Goal: Task Accomplishment & Management: Manage account settings

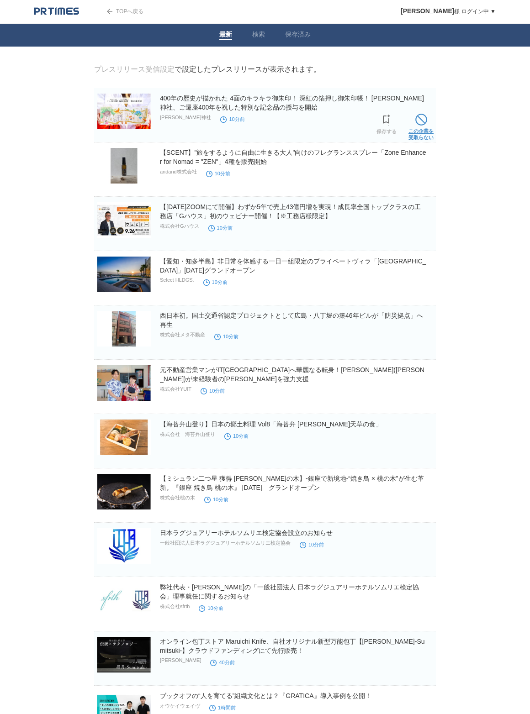
click at [427, 117] on span at bounding box center [421, 120] width 12 height 12
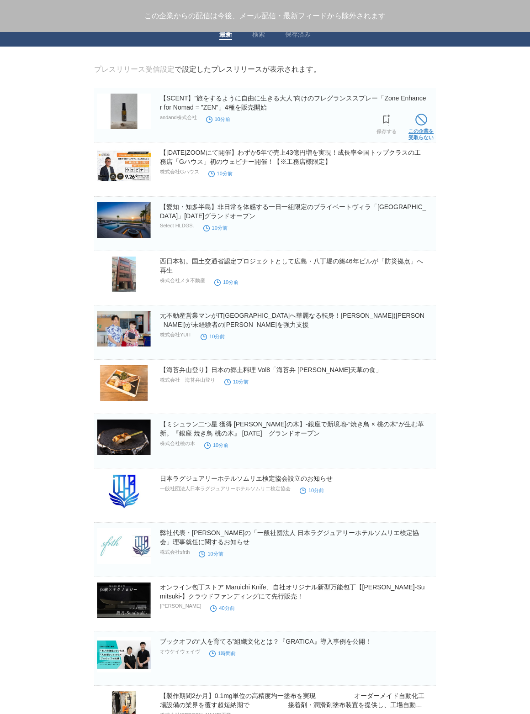
click at [426, 117] on span at bounding box center [421, 120] width 12 height 12
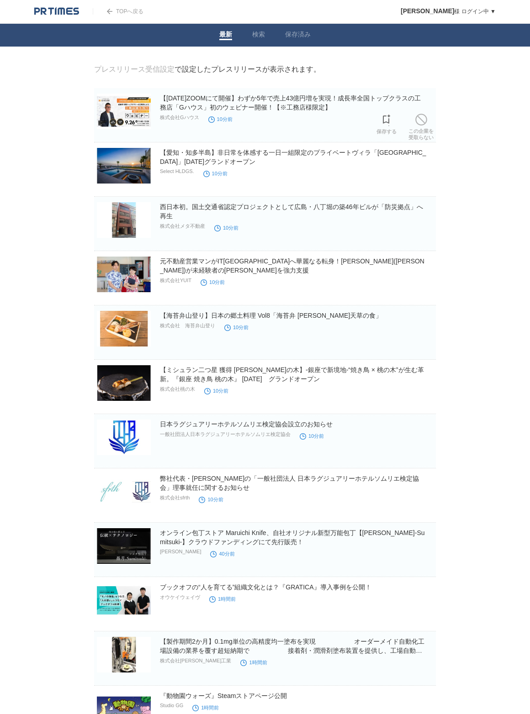
click at [426, 117] on section "【9月26日(金)ZOOMにて開催】わずか5年で売上43億円増を実現！成長率全国トップクラスの工務店「Gハウス」初のウェビナー開催！【※工務店様限定】 株式会…" at bounding box center [265, 115] width 342 height 54
click at [424, 118] on span at bounding box center [421, 120] width 12 height 12
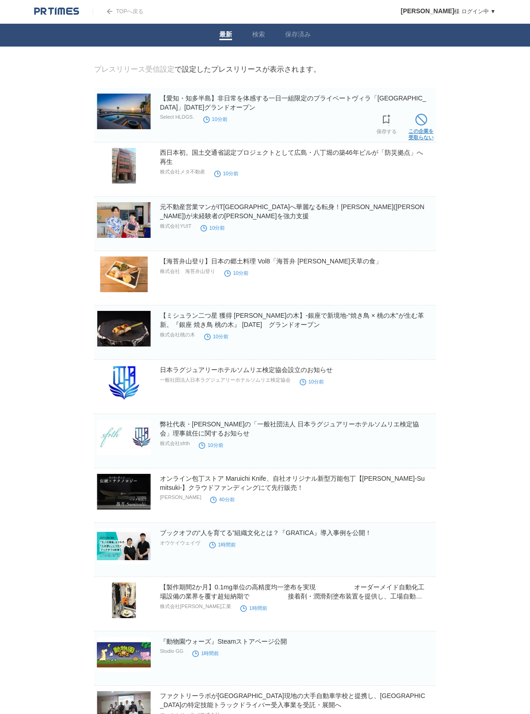
click at [421, 118] on span at bounding box center [421, 120] width 12 height 12
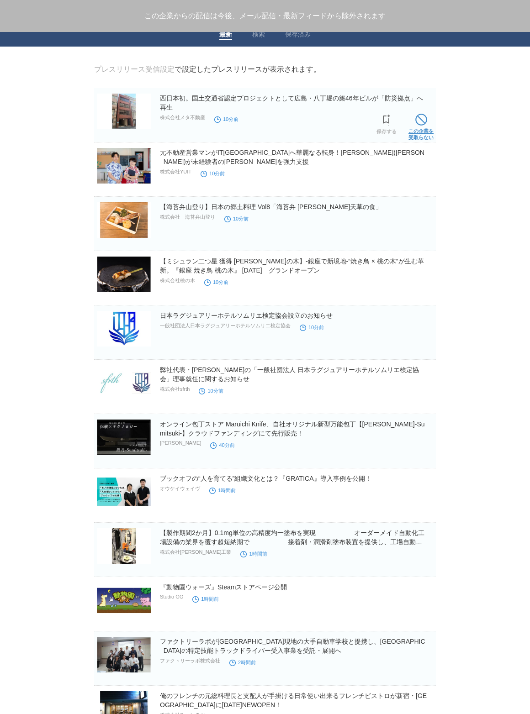
click at [423, 119] on span at bounding box center [421, 120] width 12 height 12
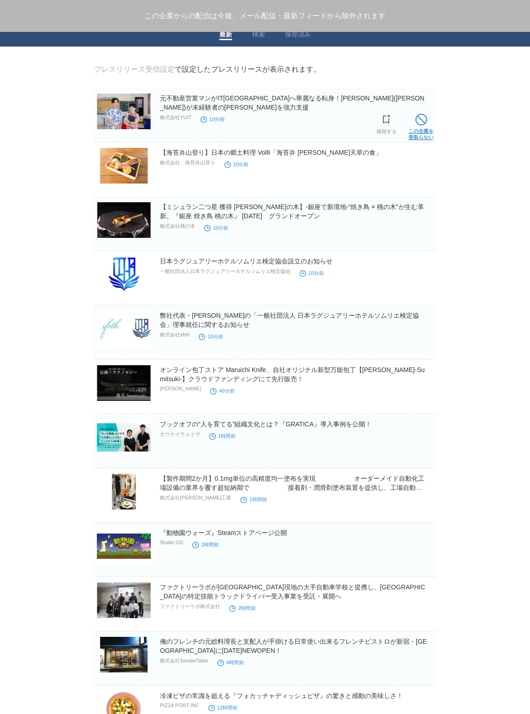
click at [421, 120] on span at bounding box center [421, 120] width 12 height 12
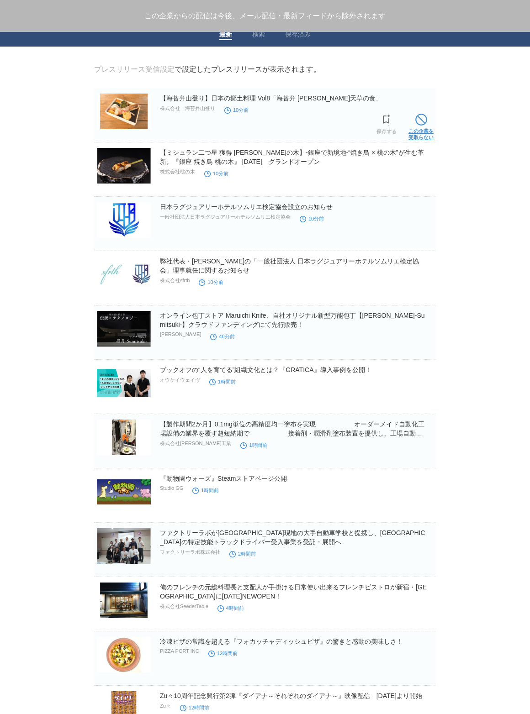
click at [420, 121] on span at bounding box center [421, 120] width 12 height 12
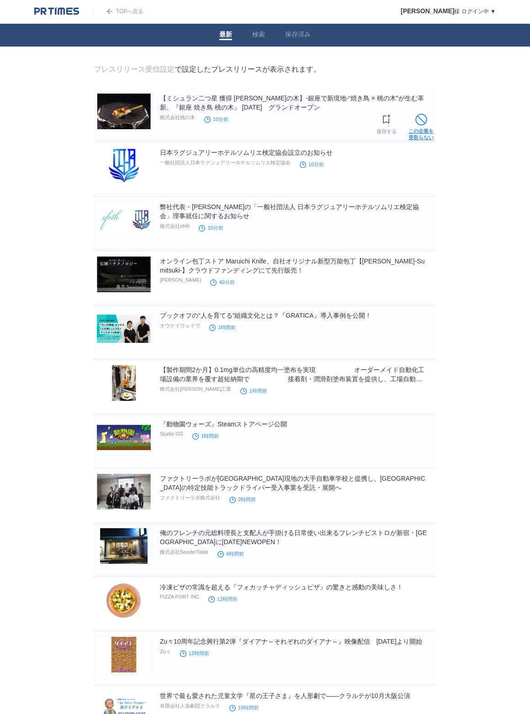
click at [418, 121] on span at bounding box center [421, 120] width 12 height 12
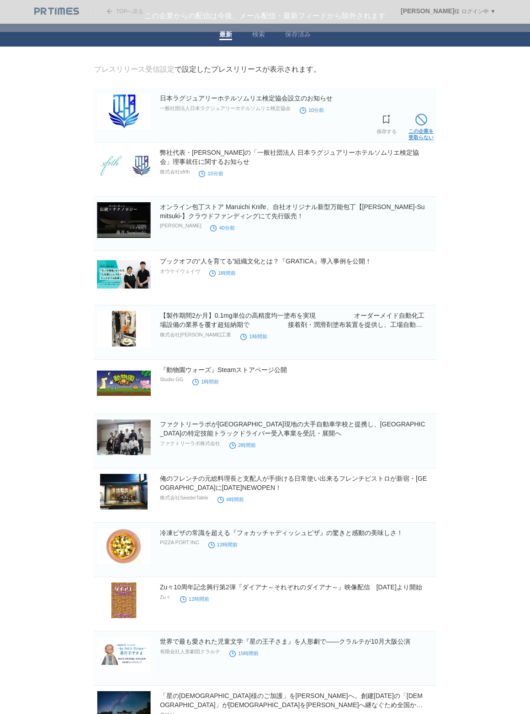
click at [417, 122] on span at bounding box center [421, 120] width 12 height 12
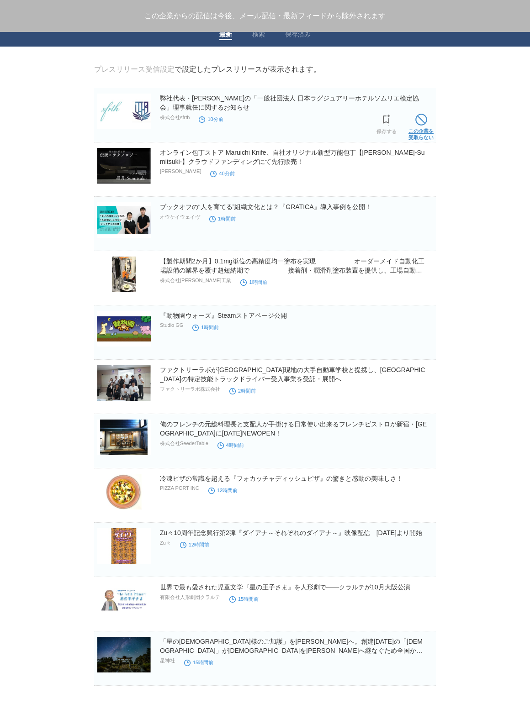
click at [416, 122] on span at bounding box center [421, 120] width 12 height 12
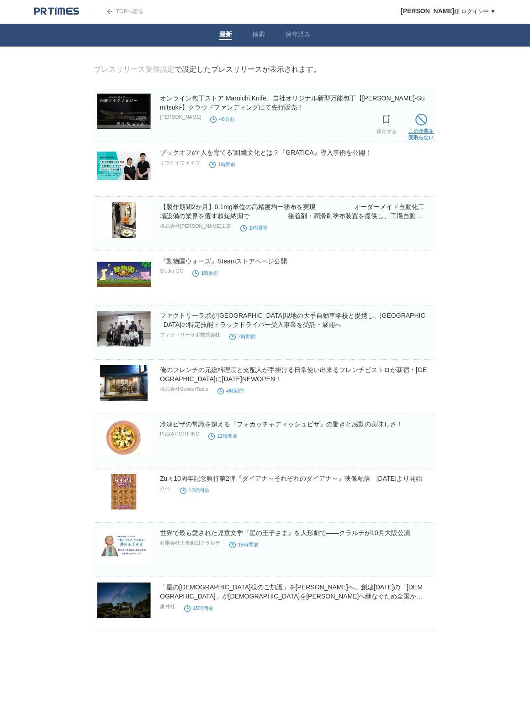
click at [415, 123] on span at bounding box center [421, 120] width 12 height 12
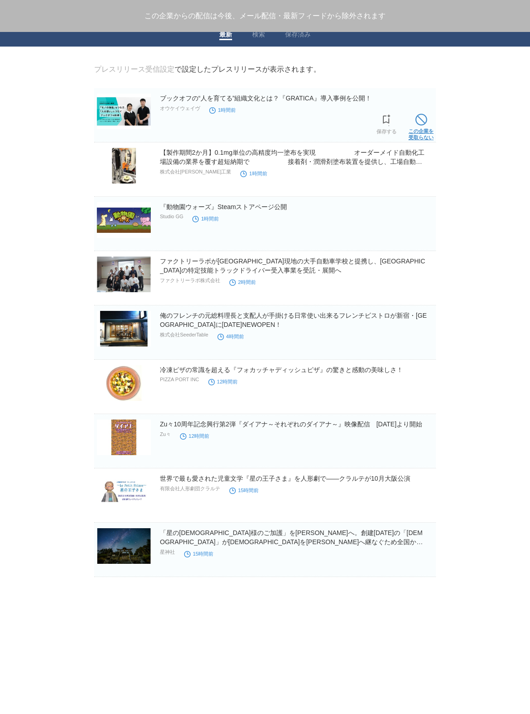
click at [415, 123] on span at bounding box center [421, 120] width 12 height 12
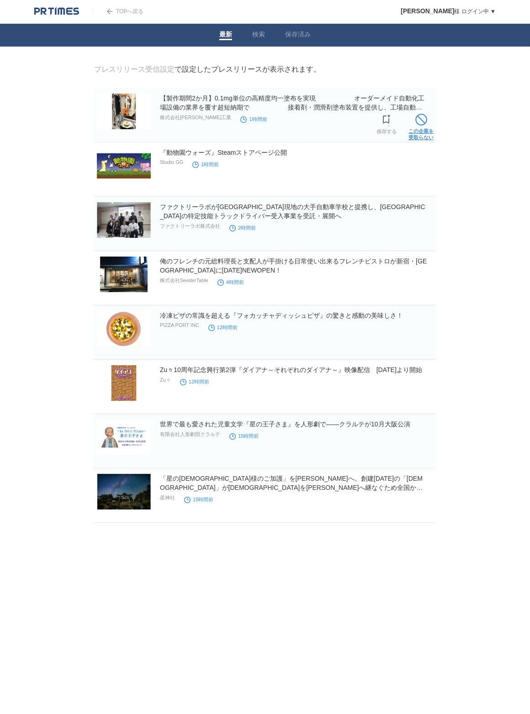
click at [414, 123] on link "この企業を 受取らない" at bounding box center [420, 125] width 25 height 29
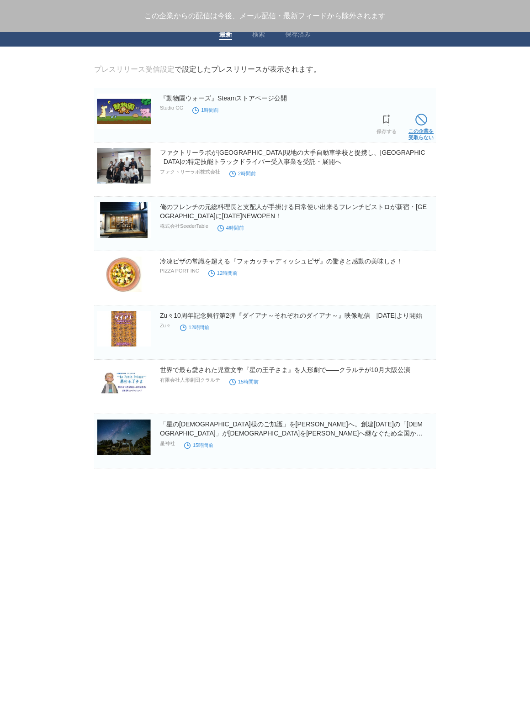
click at [413, 124] on link "この企業を 受取らない" at bounding box center [420, 125] width 25 height 29
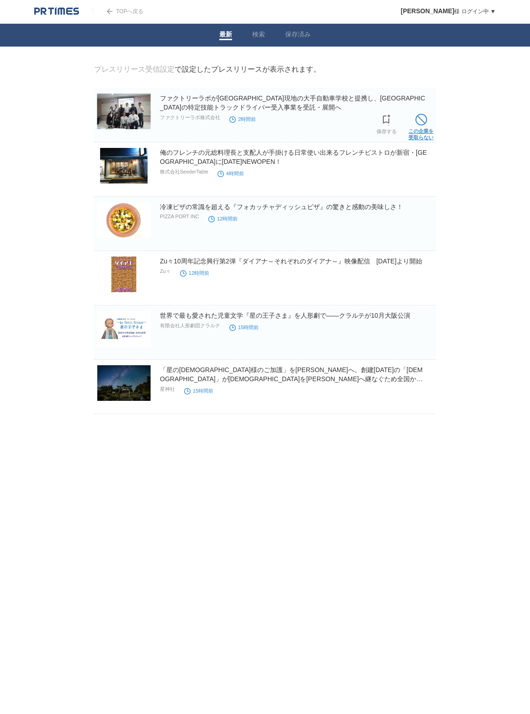
click at [412, 124] on link "この企業を 受取らない" at bounding box center [420, 125] width 25 height 29
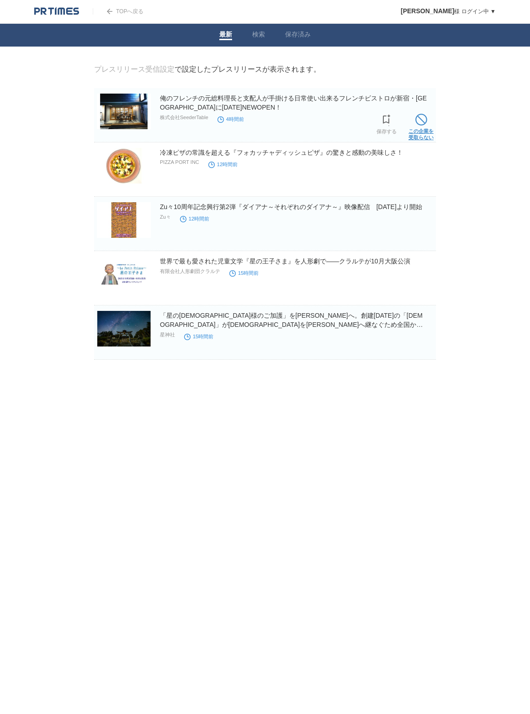
click at [412, 125] on link "この企業を 受取らない" at bounding box center [420, 125] width 25 height 29
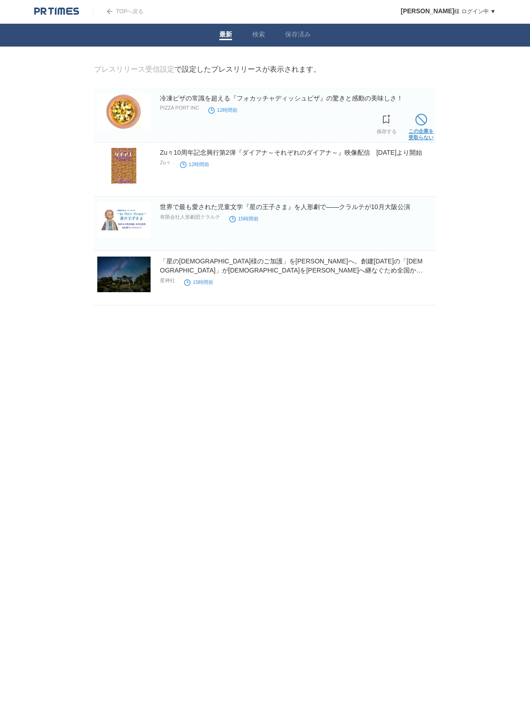
click at [412, 125] on link "この企業を 受取らない" at bounding box center [420, 125] width 25 height 29
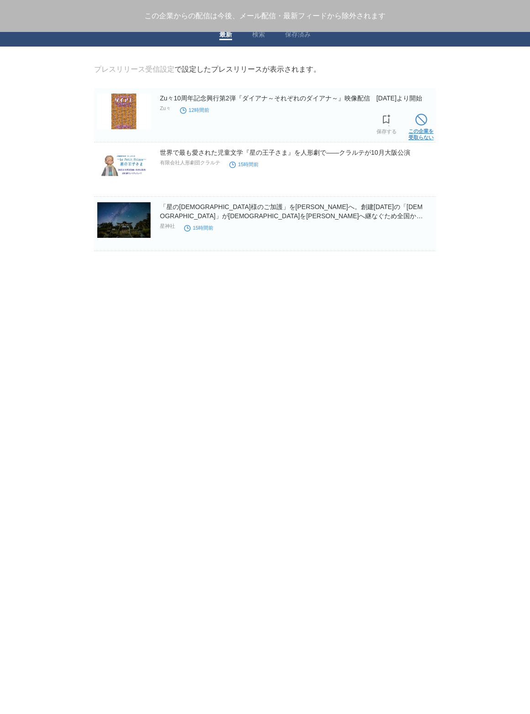
click at [411, 125] on link "この企業を 受取らない" at bounding box center [420, 125] width 25 height 29
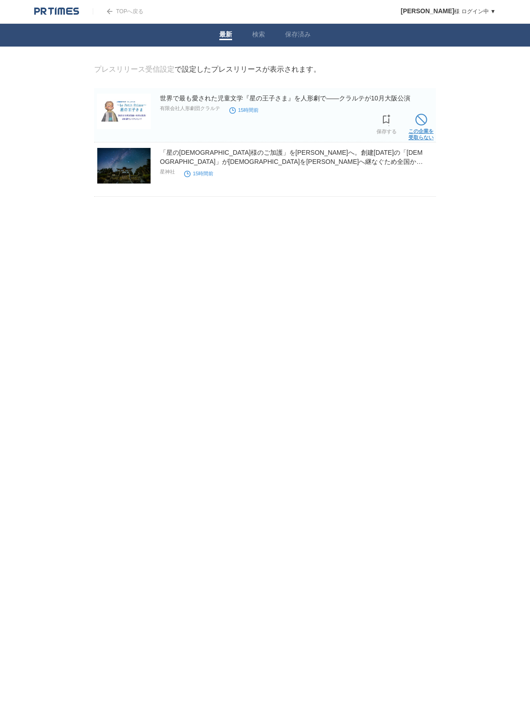
click at [409, 126] on link "この企業を 受取らない" at bounding box center [420, 125] width 25 height 29
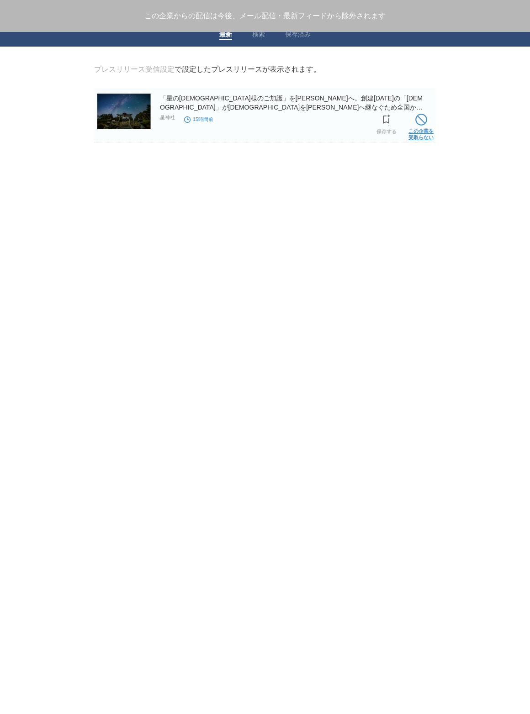
click at [414, 127] on link "この企業を 受取らない" at bounding box center [420, 125] width 25 height 29
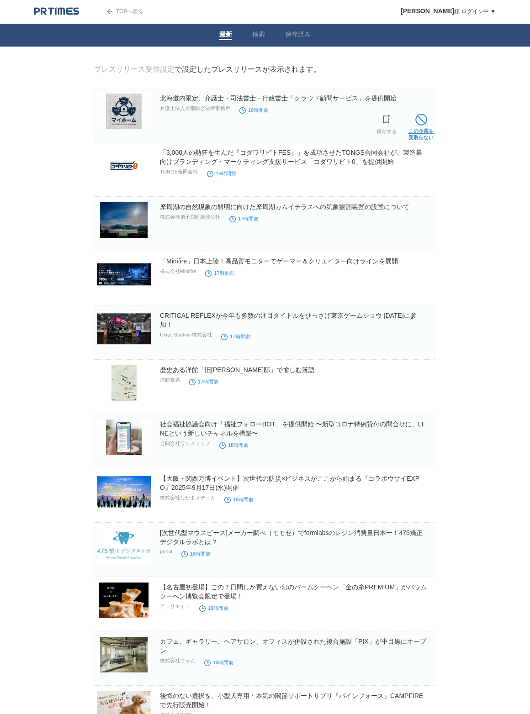
click at [422, 125] on span at bounding box center [421, 120] width 12 height 12
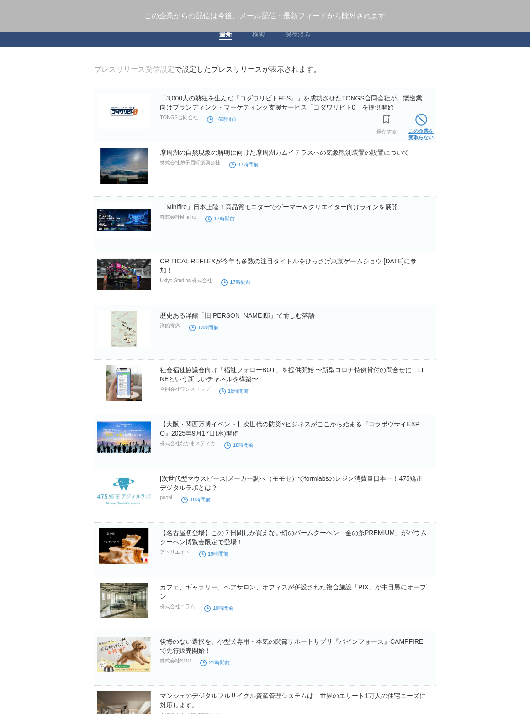
click at [423, 122] on span at bounding box center [421, 120] width 12 height 12
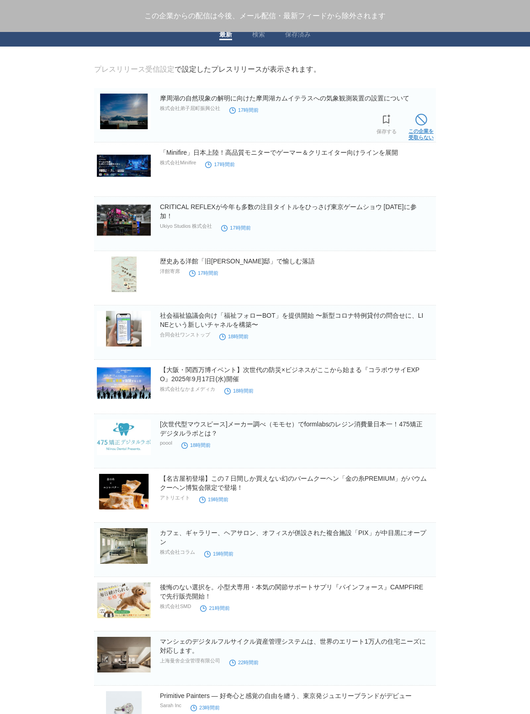
click at [421, 125] on span at bounding box center [421, 120] width 12 height 12
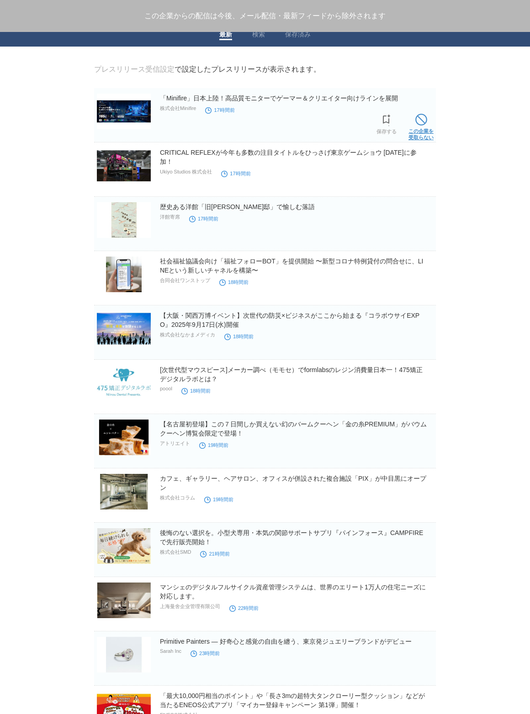
click at [422, 124] on span at bounding box center [421, 120] width 12 height 12
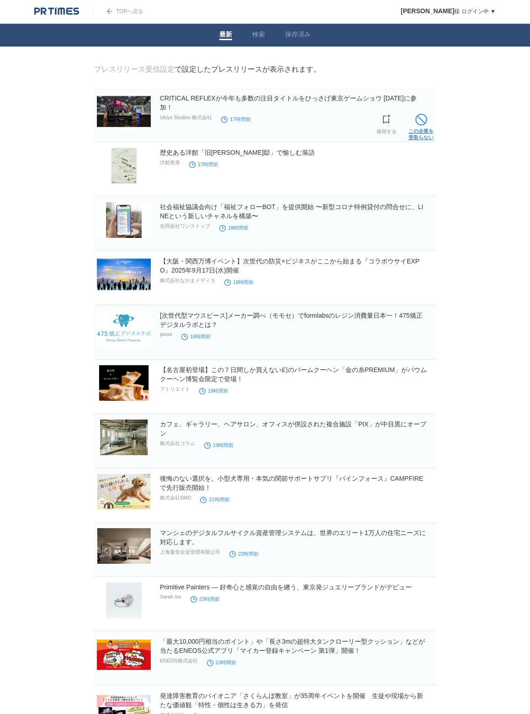
click at [420, 124] on span at bounding box center [421, 120] width 12 height 12
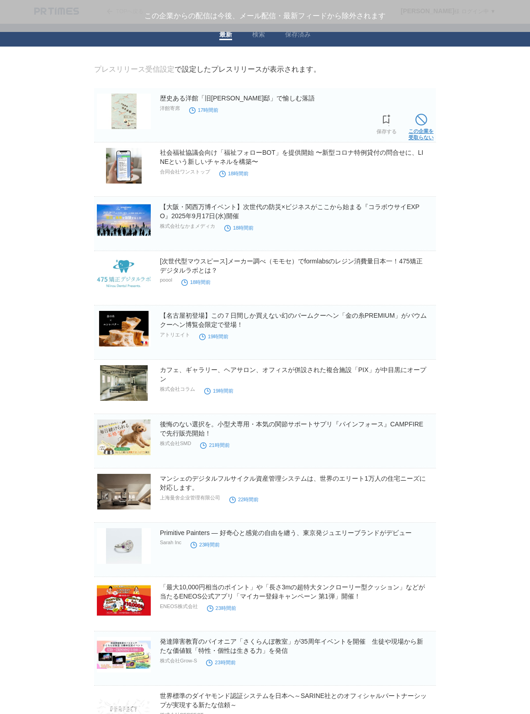
click at [417, 126] on span at bounding box center [421, 120] width 12 height 12
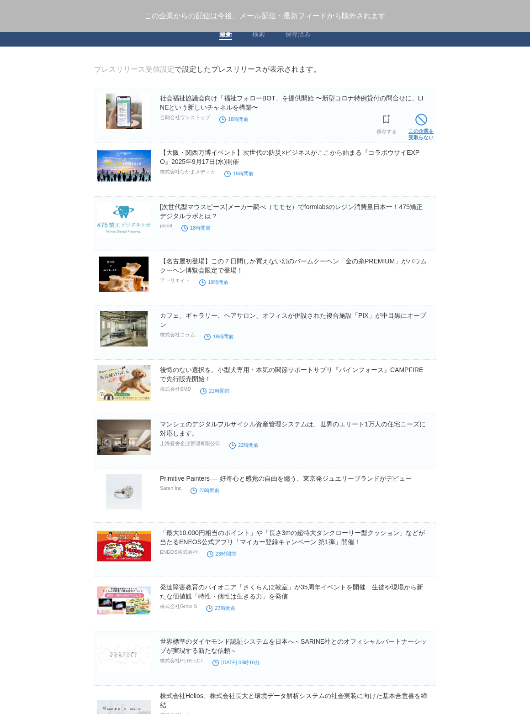
click at [416, 128] on link "この企業を 受取らない" at bounding box center [420, 125] width 25 height 29
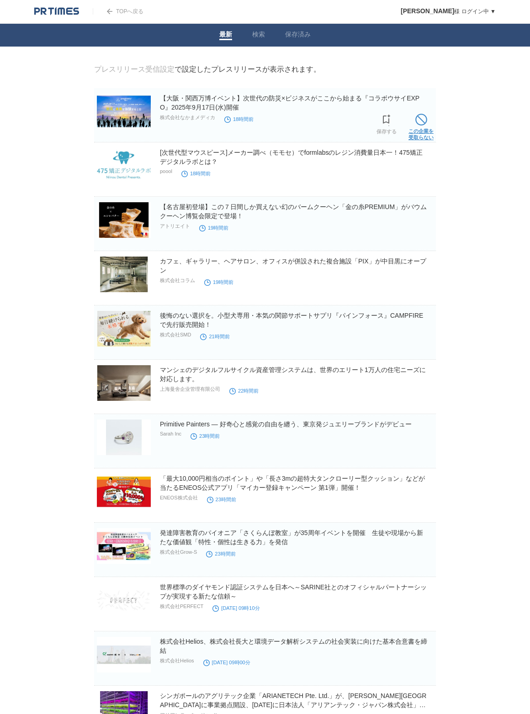
click at [414, 131] on link "この企業を 受取らない" at bounding box center [420, 125] width 25 height 29
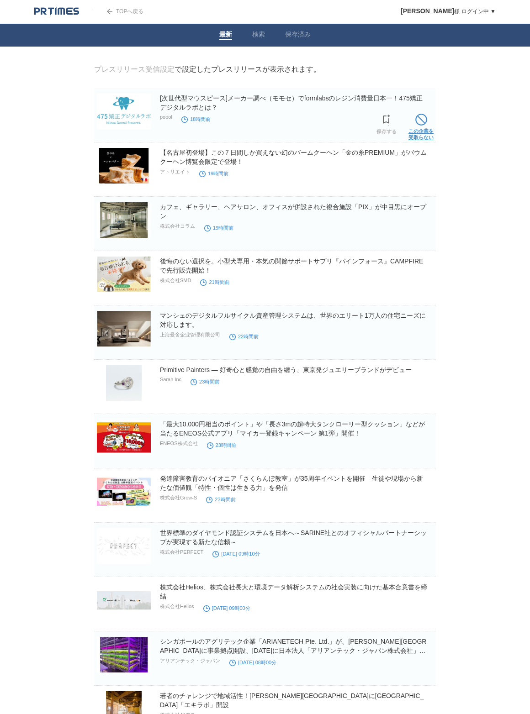
click at [413, 132] on link "この企業を 受取らない" at bounding box center [420, 125] width 25 height 29
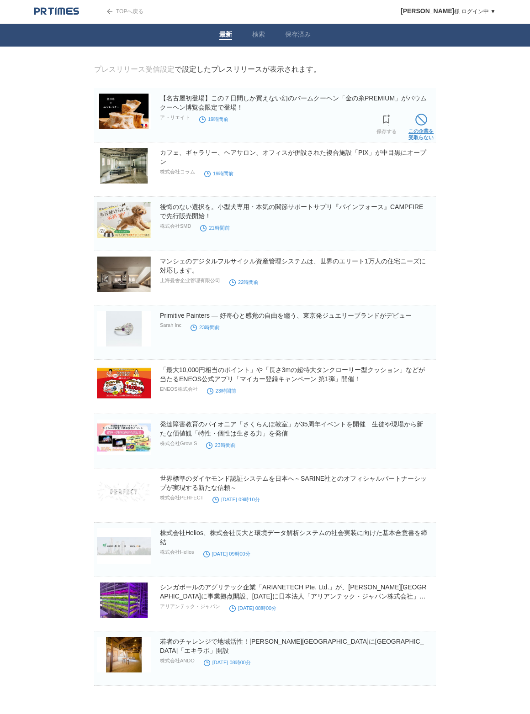
click at [411, 135] on link "この企業を 受取らない" at bounding box center [420, 125] width 25 height 29
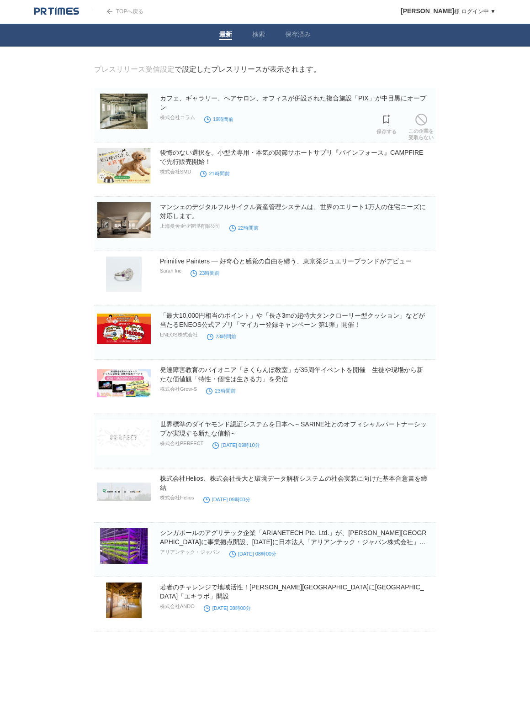
click at [411, 135] on link "この企業を 受取らない" at bounding box center [420, 125] width 25 height 29
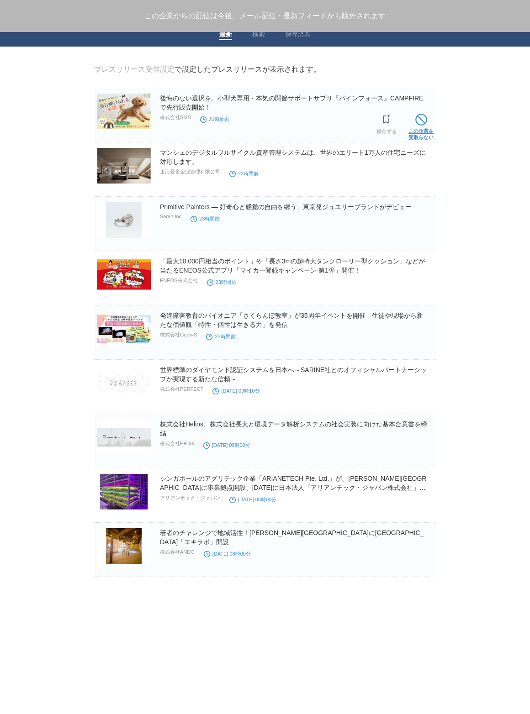
click at [410, 137] on link "この企業を 受取らない" at bounding box center [420, 125] width 25 height 29
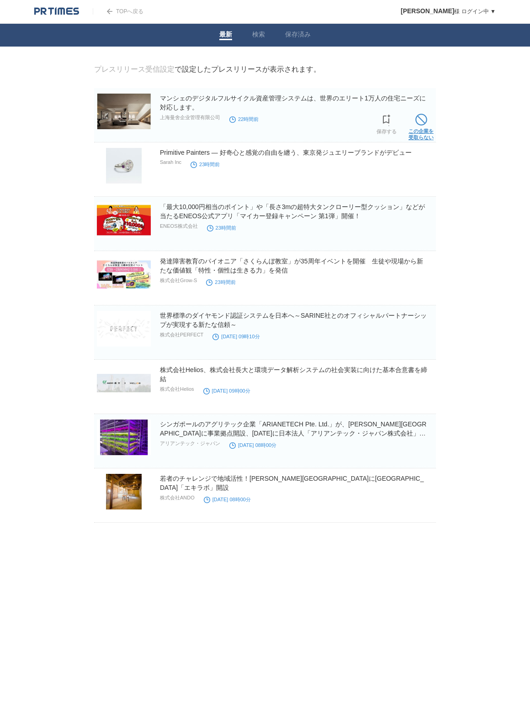
click at [409, 137] on link "この企業を 受取らない" at bounding box center [420, 125] width 25 height 29
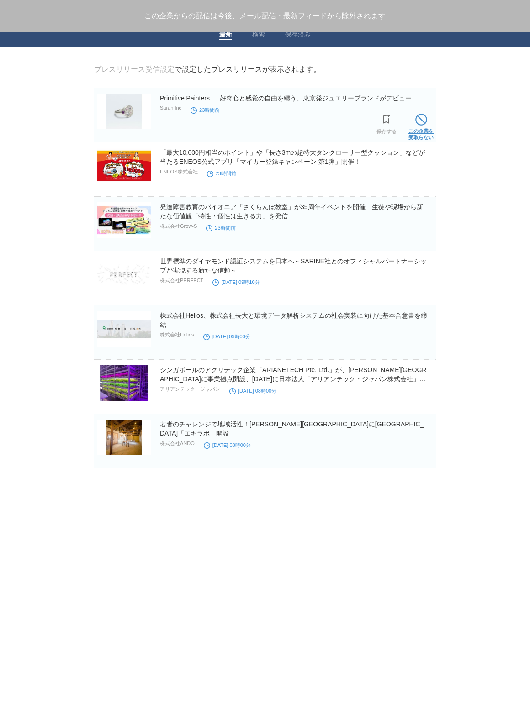
click at [408, 138] on link "この企業を 受取らない" at bounding box center [420, 125] width 25 height 29
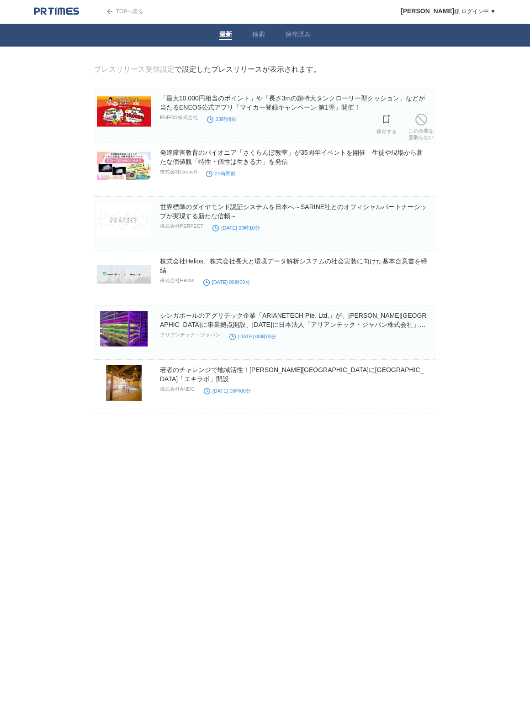
click at [408, 139] on section "「最大10,000円相当のポイント」や「長さ3mの超特大タンクローリー型クッション」などが当たるENEOS公式アプリ「マイカー登録キャンペーン 第1弾」開催！…" at bounding box center [265, 115] width 342 height 54
click at [414, 133] on link "この企業を 受取らない" at bounding box center [420, 125] width 25 height 29
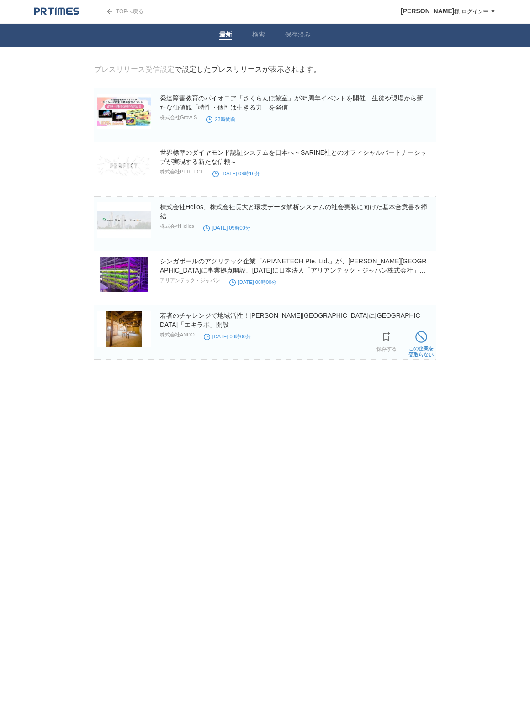
click at [421, 339] on span at bounding box center [421, 337] width 12 height 12
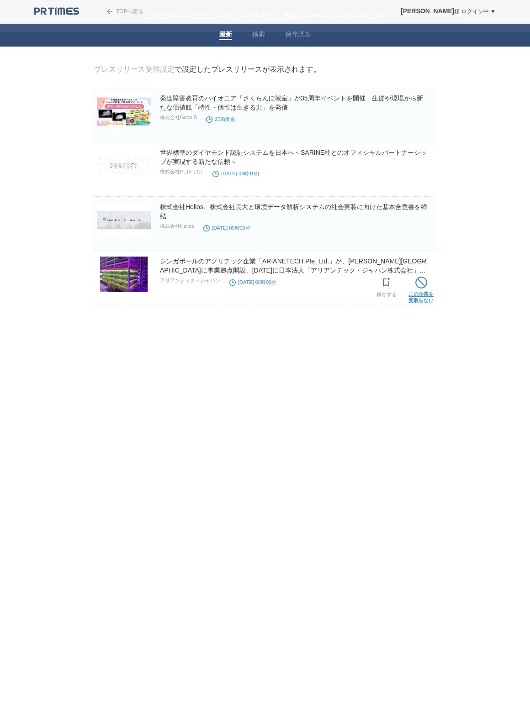
click at [429, 285] on link "この企業を 受取らない" at bounding box center [420, 289] width 25 height 29
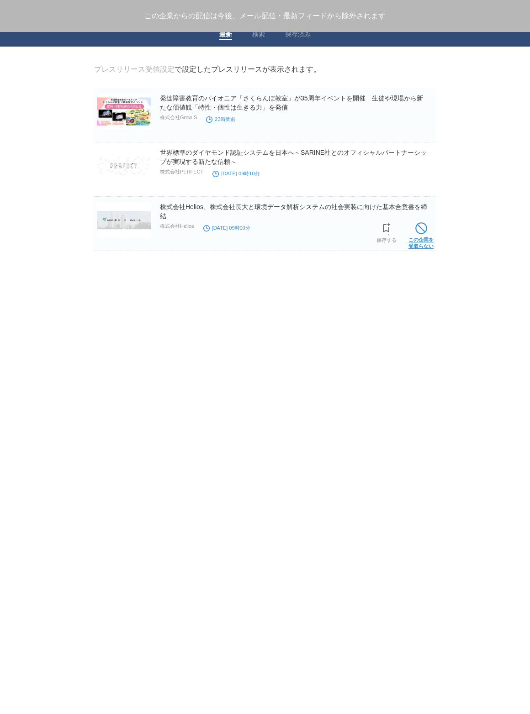
click at [421, 234] on span at bounding box center [421, 228] width 12 height 12
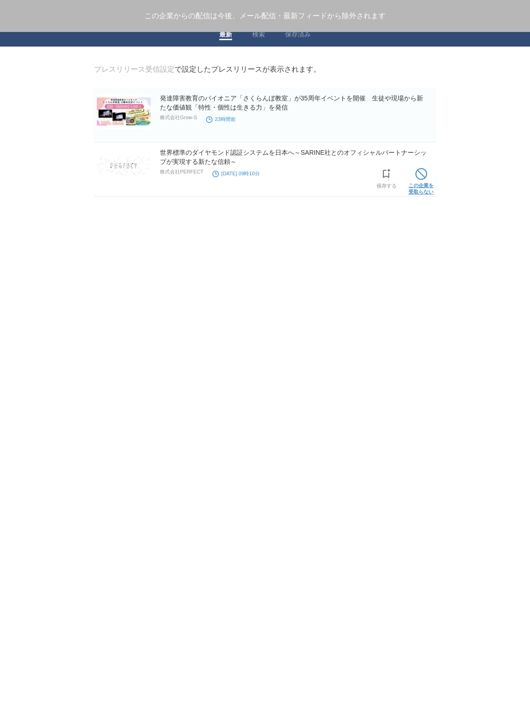
click at [414, 178] on link "この企業を 受取らない" at bounding box center [420, 180] width 25 height 29
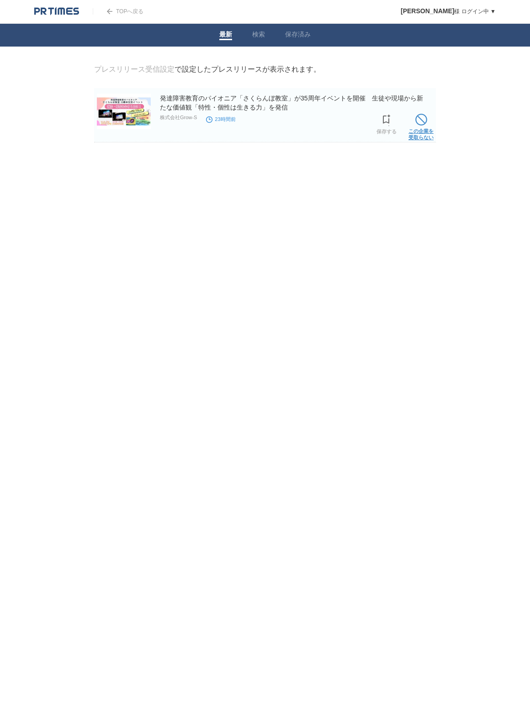
click at [424, 120] on span at bounding box center [421, 120] width 12 height 12
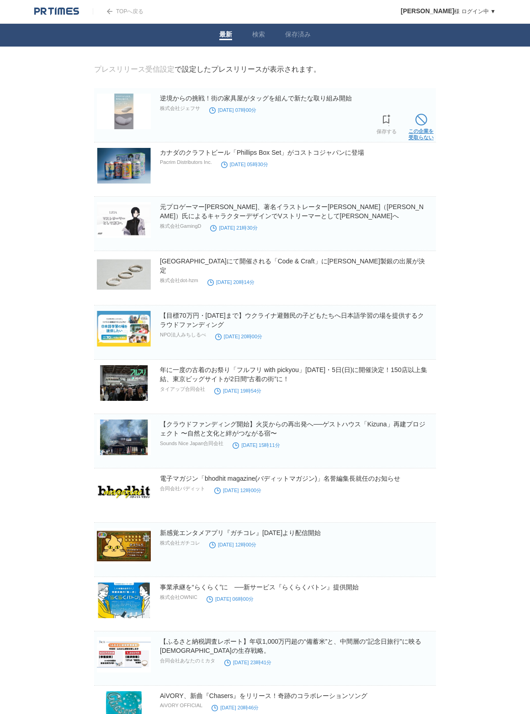
click at [426, 126] on span at bounding box center [421, 120] width 12 height 12
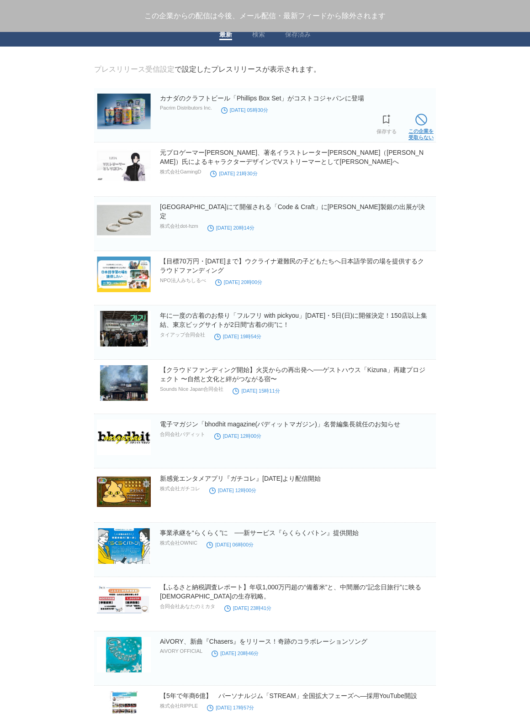
click at [426, 126] on span at bounding box center [421, 120] width 12 height 12
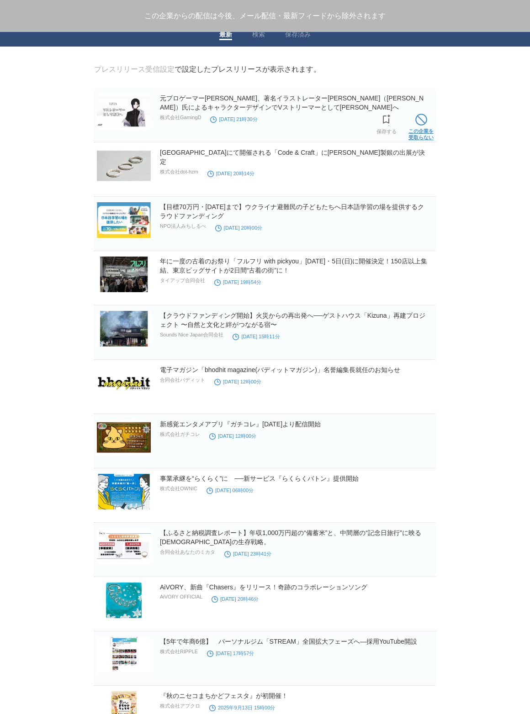
click at [427, 126] on span at bounding box center [421, 120] width 12 height 12
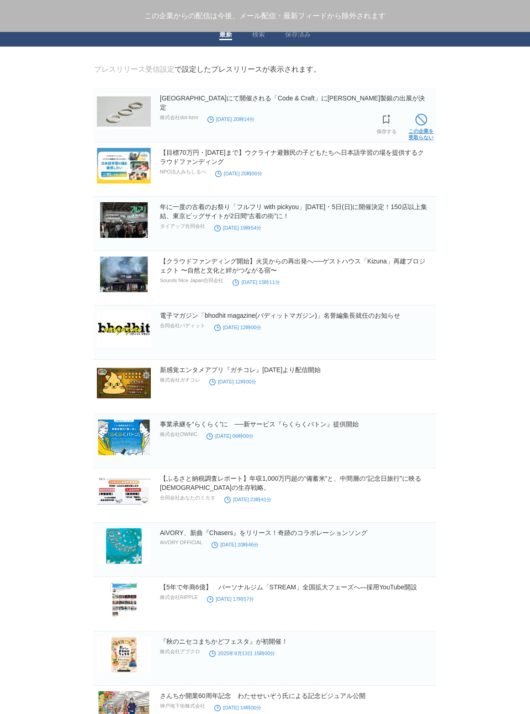
click at [428, 126] on link "この企業を 受取らない" at bounding box center [420, 125] width 25 height 29
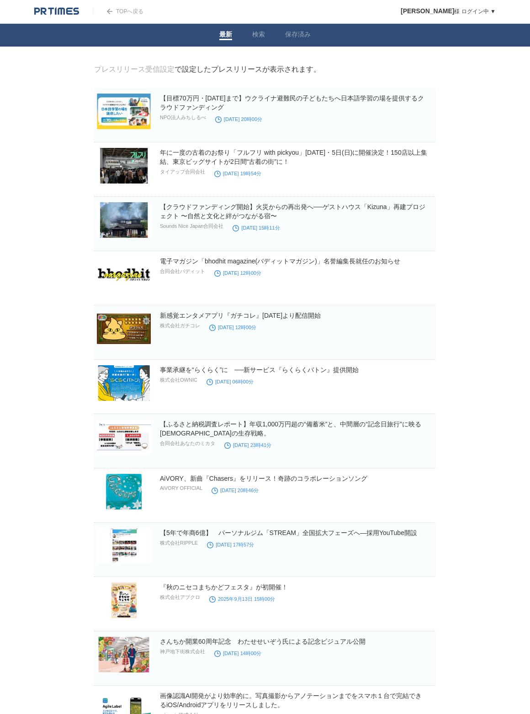
click at [428, 126] on section "【目標70万円・9月30日まで】ウクライナ避難民の子どもたちへ日本語学習の場を提供するクラウドファンディング NPO法人みちしるべ 2025年9月14日 20…" at bounding box center [265, 115] width 342 height 54
click at [427, 126] on span at bounding box center [421, 120] width 12 height 12
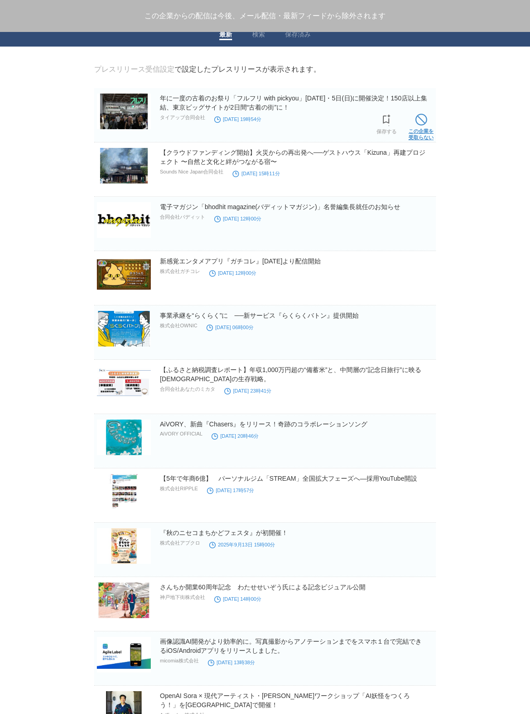
click at [425, 128] on link "この企業を 受取らない" at bounding box center [420, 125] width 25 height 29
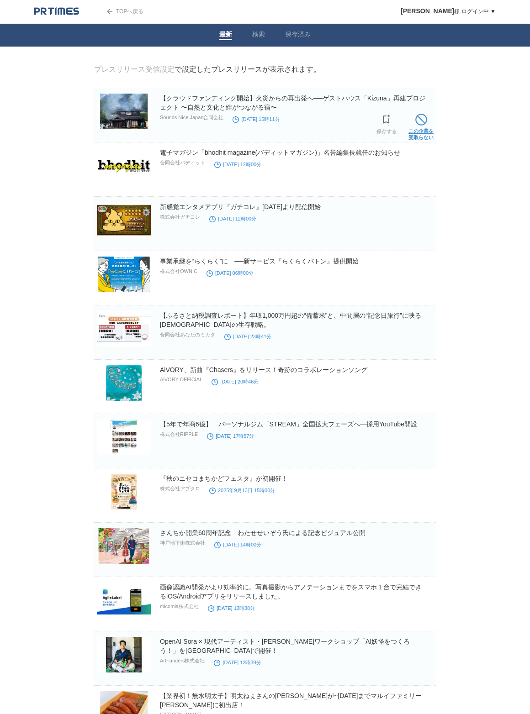
click at [424, 129] on link "この企業を 受取らない" at bounding box center [420, 125] width 25 height 29
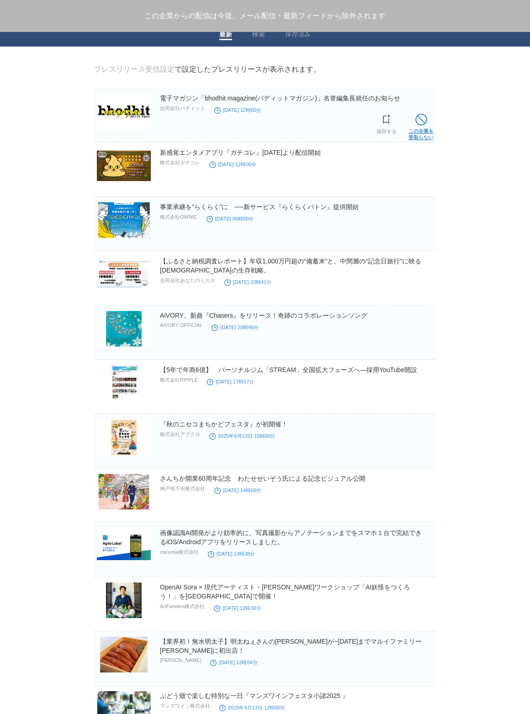
click at [423, 131] on link "この企業を 受取らない" at bounding box center [420, 125] width 25 height 29
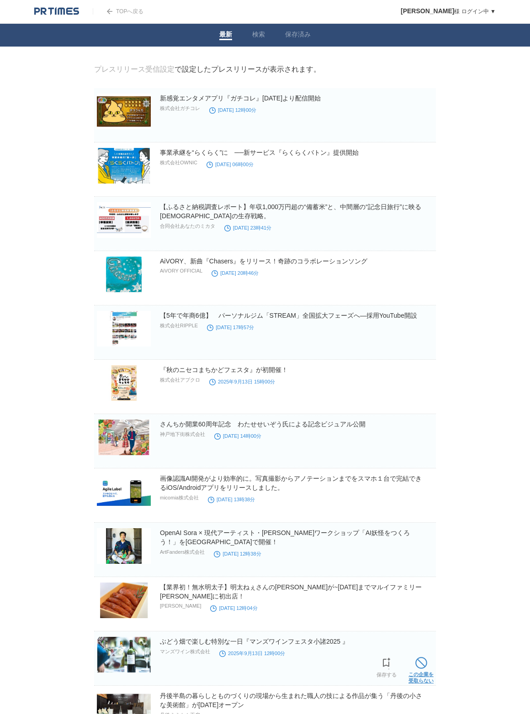
click at [425, 663] on span at bounding box center [421, 663] width 12 height 12
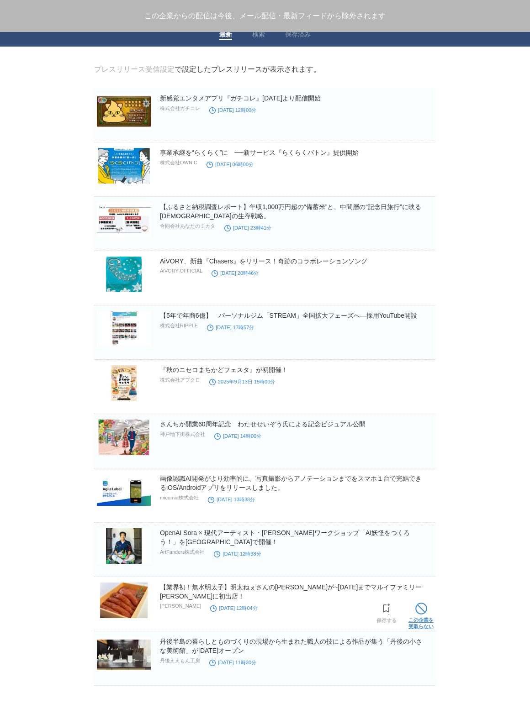
click at [423, 610] on span at bounding box center [421, 609] width 12 height 12
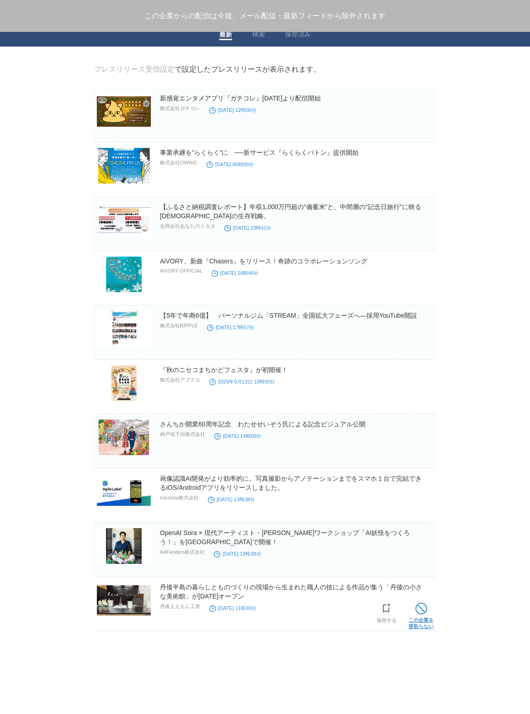
click at [425, 609] on span at bounding box center [421, 609] width 12 height 12
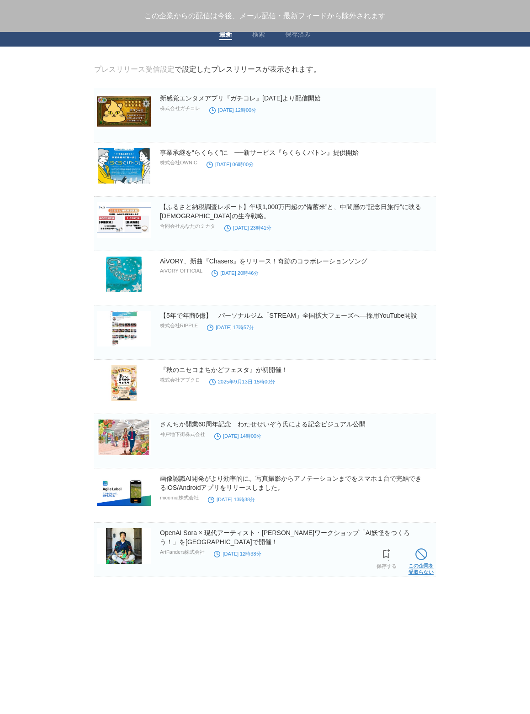
click at [419, 563] on link "この企業を 受取らない" at bounding box center [420, 560] width 25 height 29
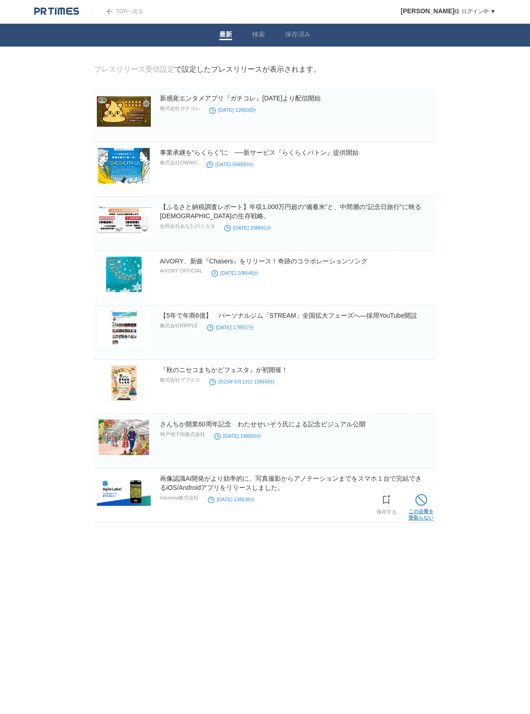
click at [416, 503] on span at bounding box center [421, 500] width 12 height 12
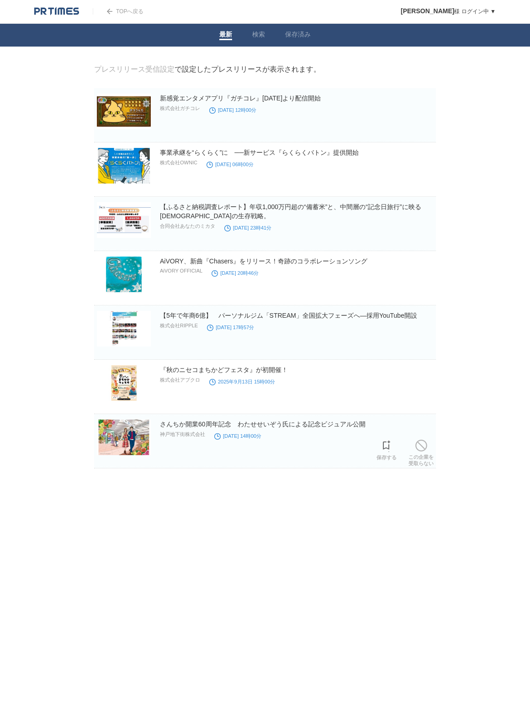
click at [417, 447] on span at bounding box center [421, 446] width 12 height 12
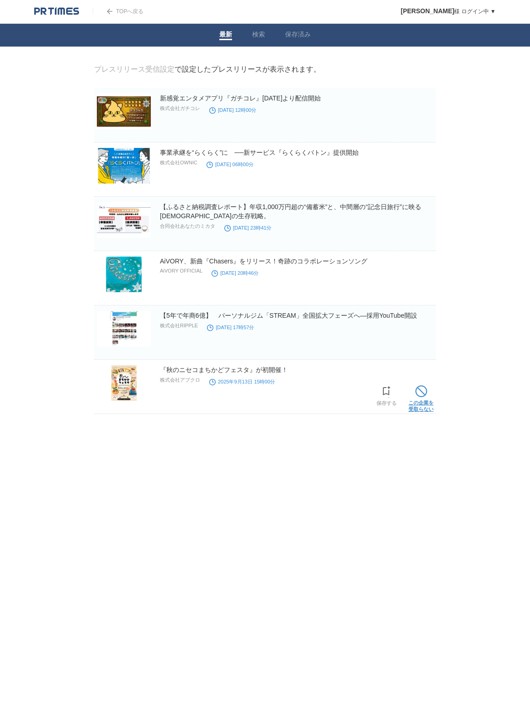
click at [426, 395] on span at bounding box center [421, 392] width 12 height 12
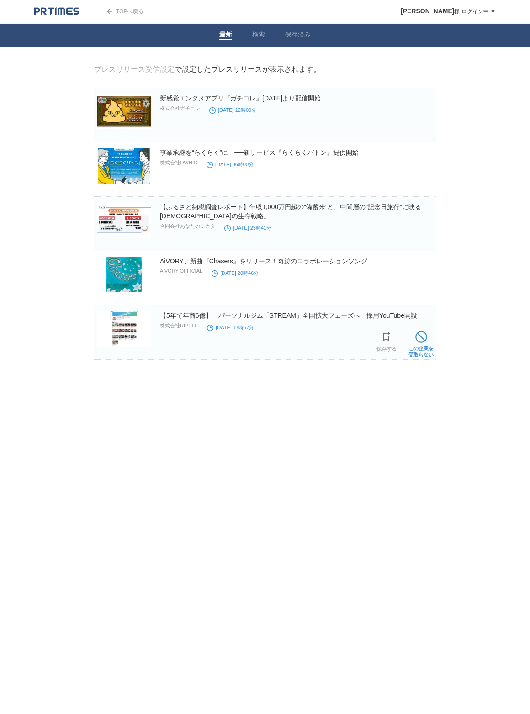
click at [426, 343] on span at bounding box center [421, 337] width 12 height 12
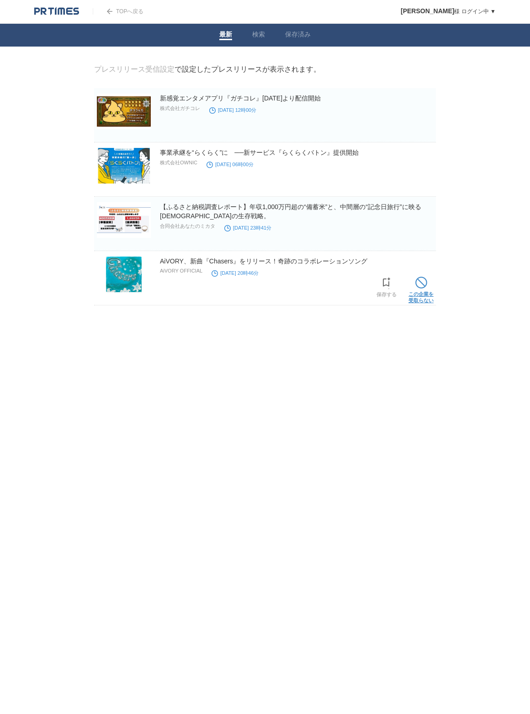
click at [423, 281] on span at bounding box center [421, 283] width 12 height 12
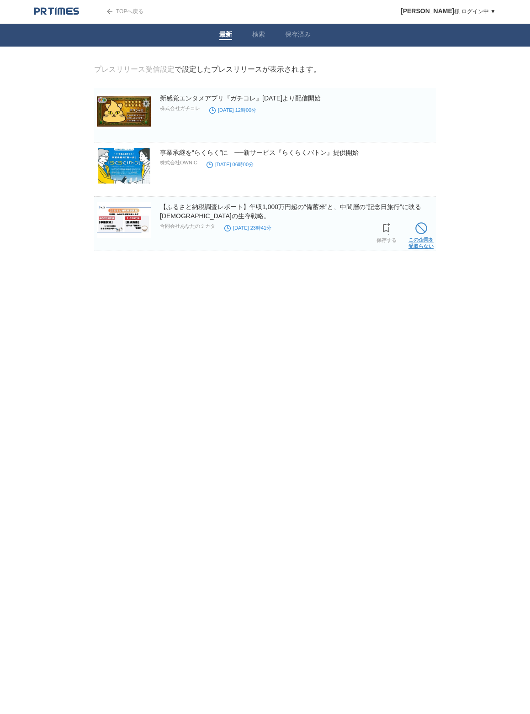
click at [424, 233] on span at bounding box center [421, 228] width 12 height 12
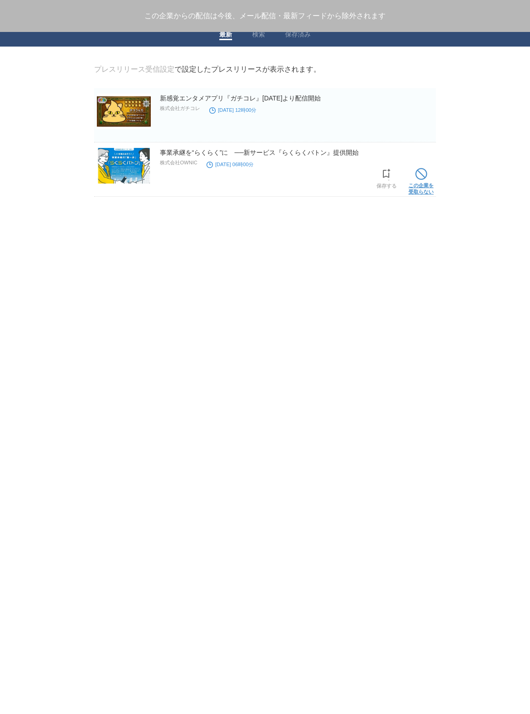
click at [425, 176] on span at bounding box center [421, 174] width 12 height 12
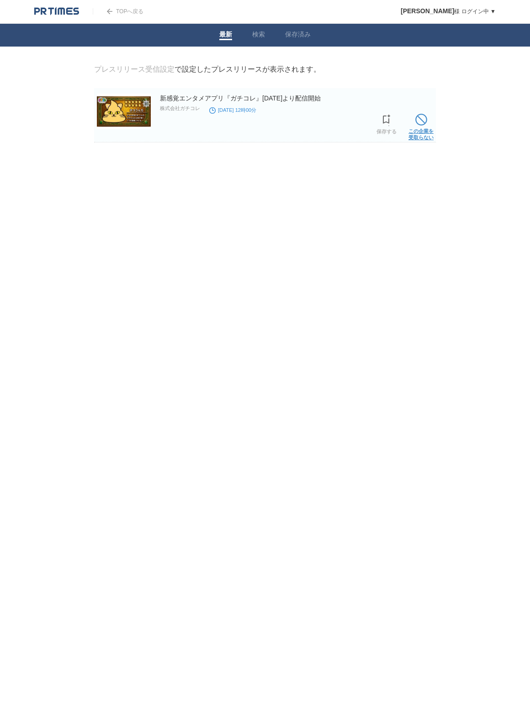
click at [421, 122] on span at bounding box center [421, 120] width 12 height 12
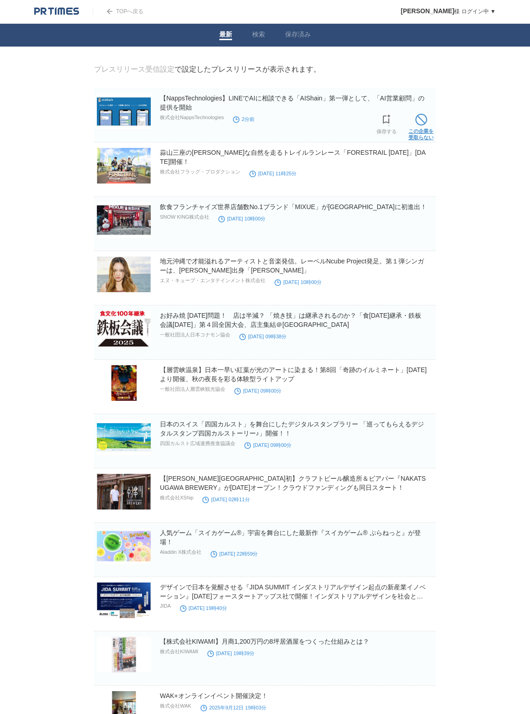
click at [423, 126] on span at bounding box center [421, 120] width 12 height 12
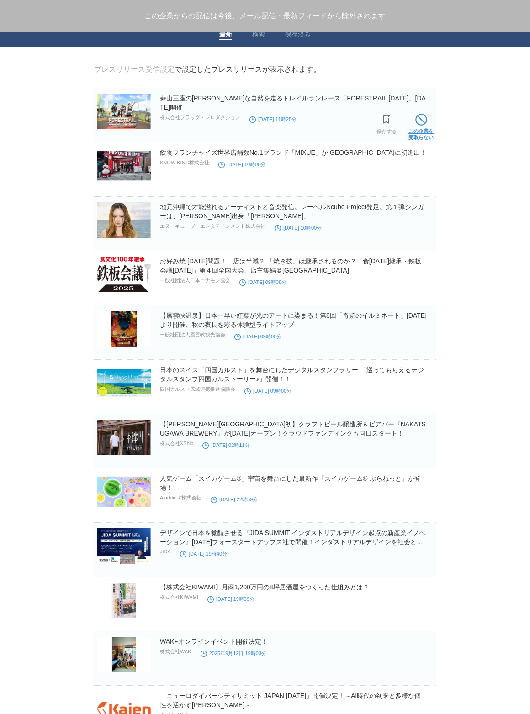
click at [426, 123] on span at bounding box center [421, 120] width 12 height 12
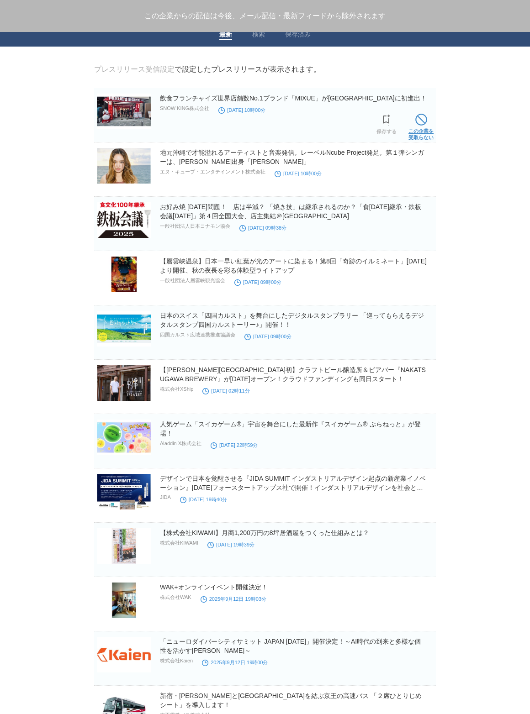
click at [425, 124] on span at bounding box center [421, 120] width 12 height 12
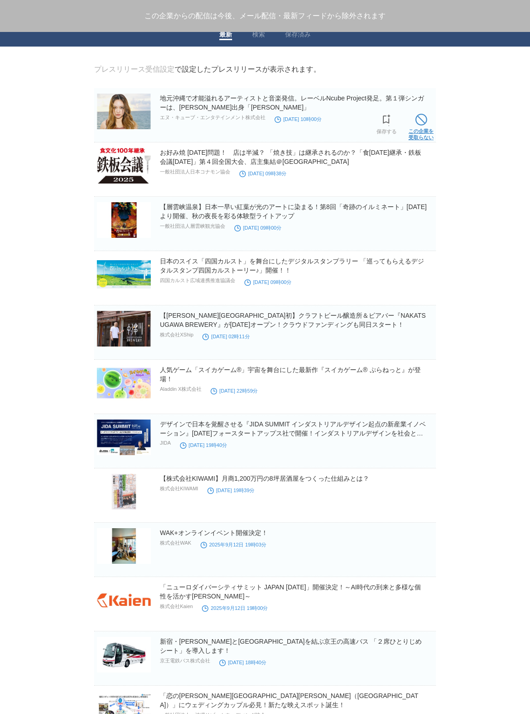
click at [426, 124] on span at bounding box center [421, 120] width 12 height 12
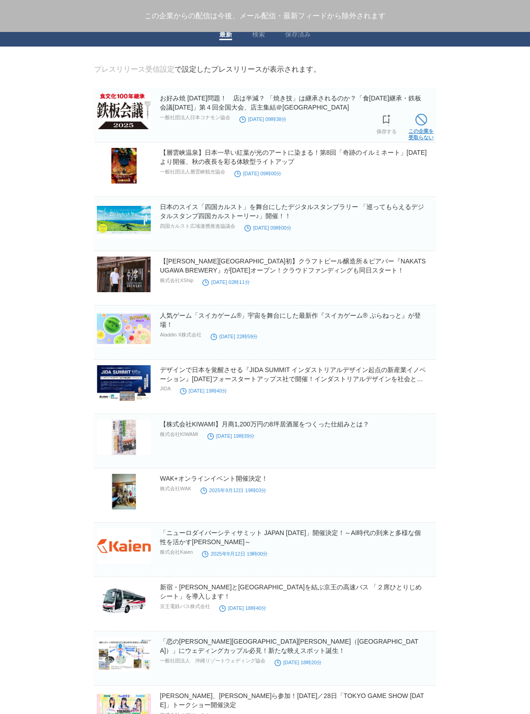
click at [425, 125] on span at bounding box center [421, 120] width 12 height 12
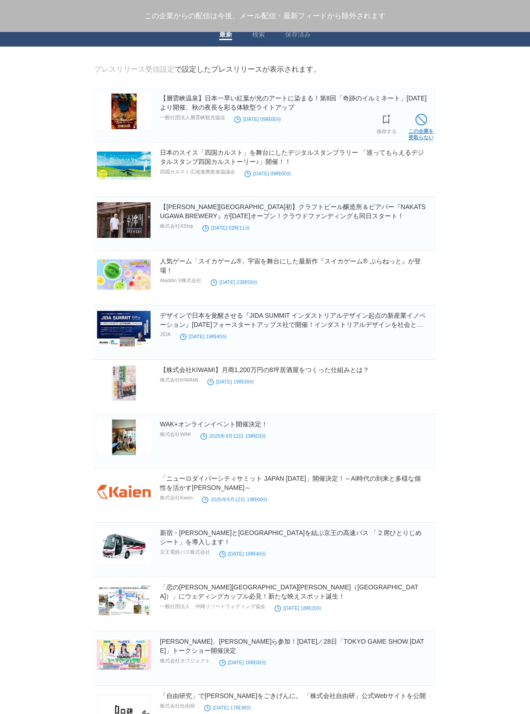
click at [426, 124] on span at bounding box center [421, 120] width 12 height 12
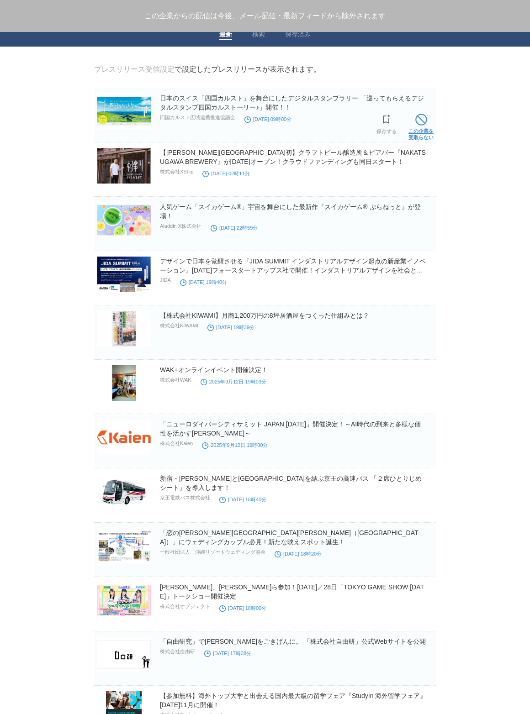
click at [425, 125] on span at bounding box center [421, 120] width 12 height 12
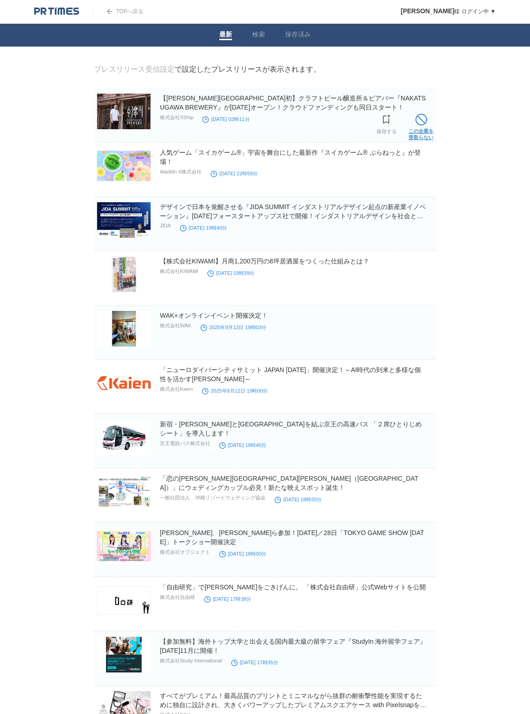
click at [424, 126] on span at bounding box center [421, 120] width 12 height 12
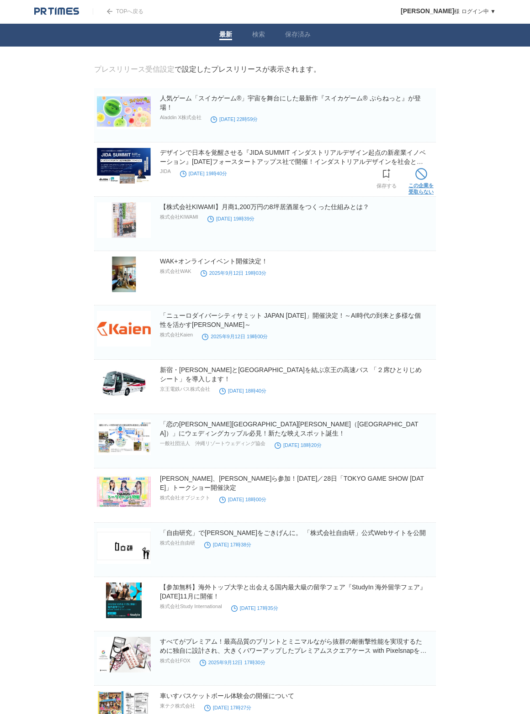
click at [419, 180] on span at bounding box center [421, 174] width 12 height 12
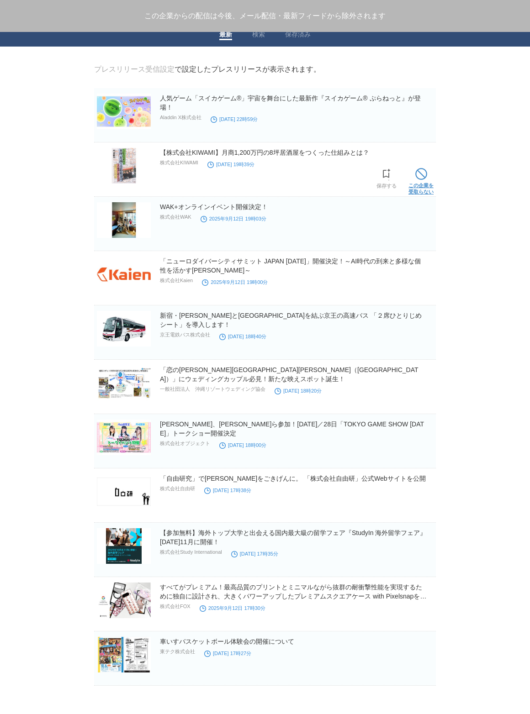
click at [421, 180] on span at bounding box center [421, 174] width 12 height 12
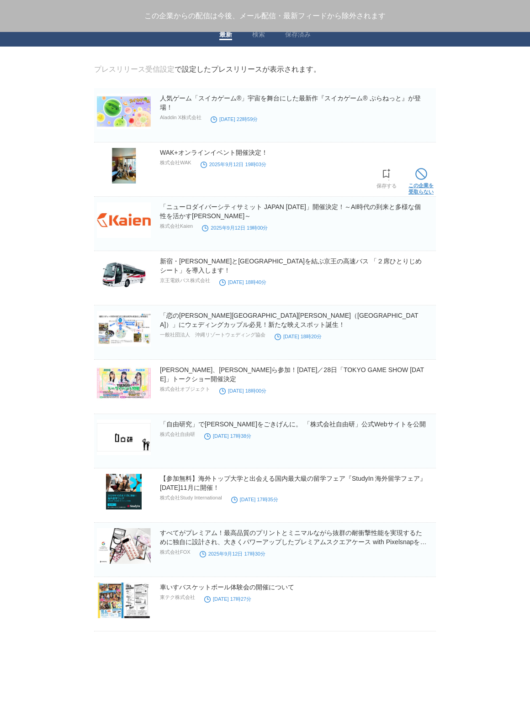
click at [420, 183] on link "この企業を 受取らない" at bounding box center [420, 180] width 25 height 29
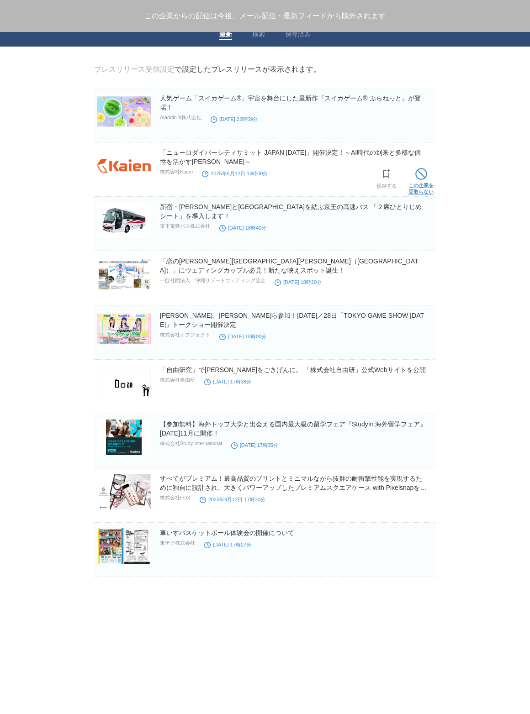
click at [419, 185] on link "この企業を 受取らない" at bounding box center [420, 180] width 25 height 29
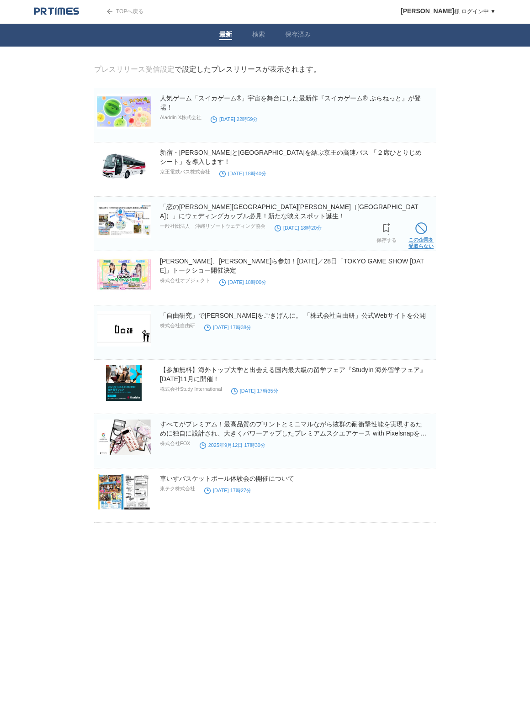
click at [419, 226] on span at bounding box center [421, 228] width 12 height 12
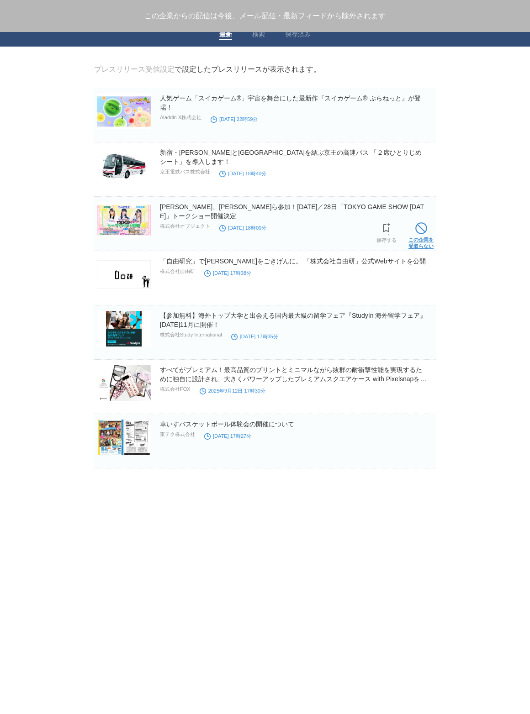
click at [419, 227] on span at bounding box center [421, 228] width 12 height 12
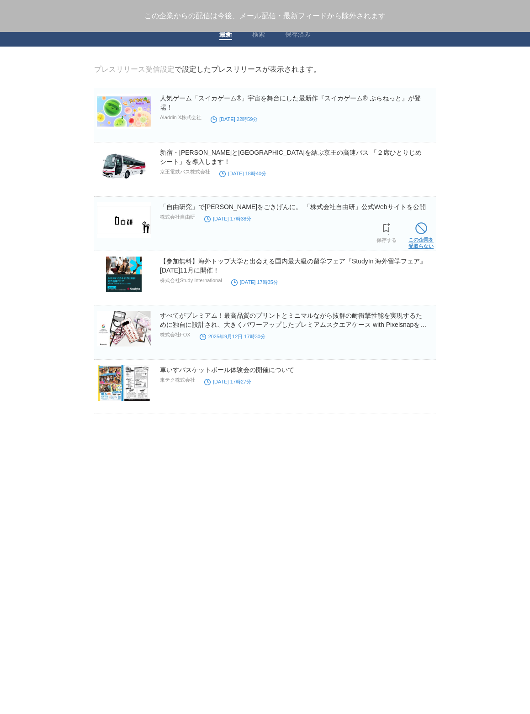
click at [417, 231] on span at bounding box center [421, 228] width 12 height 12
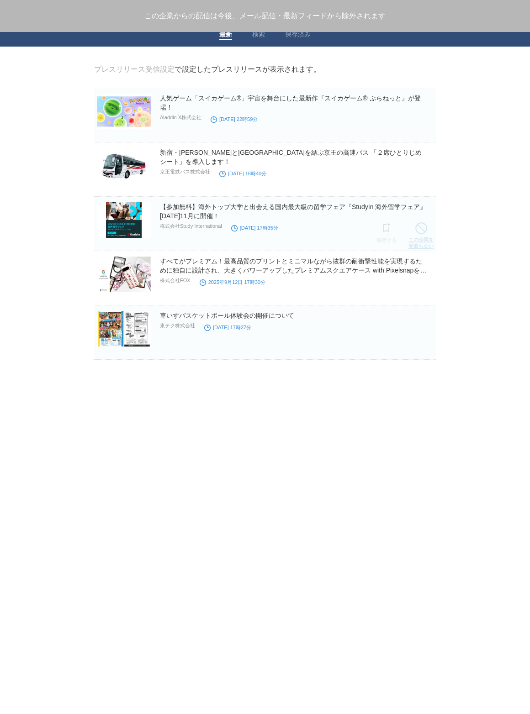
click at [417, 232] on span at bounding box center [421, 228] width 12 height 12
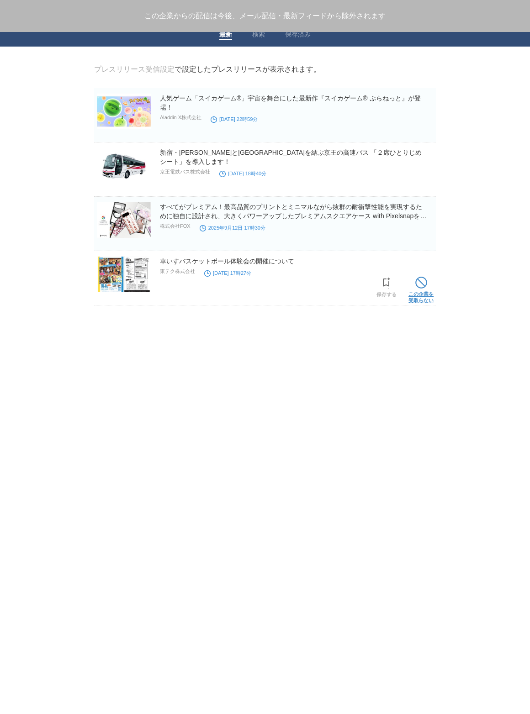
click at [411, 280] on link "この企業を 受取らない" at bounding box center [420, 289] width 25 height 29
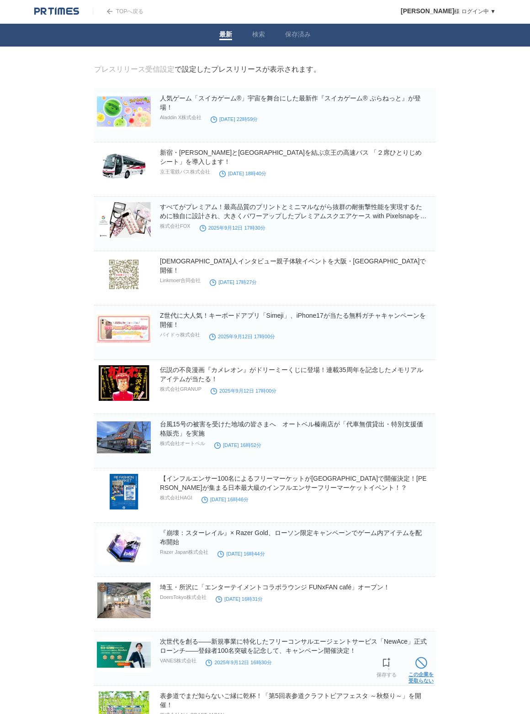
click at [420, 666] on span at bounding box center [421, 663] width 12 height 12
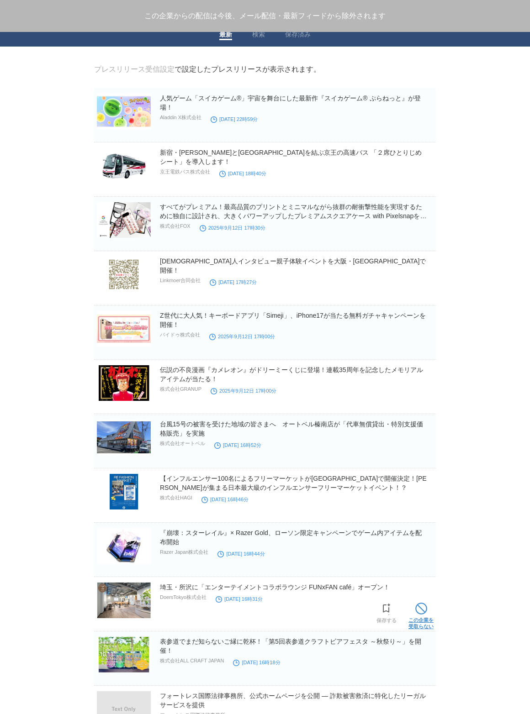
click at [422, 618] on link "この企業を 受取らない" at bounding box center [420, 615] width 25 height 29
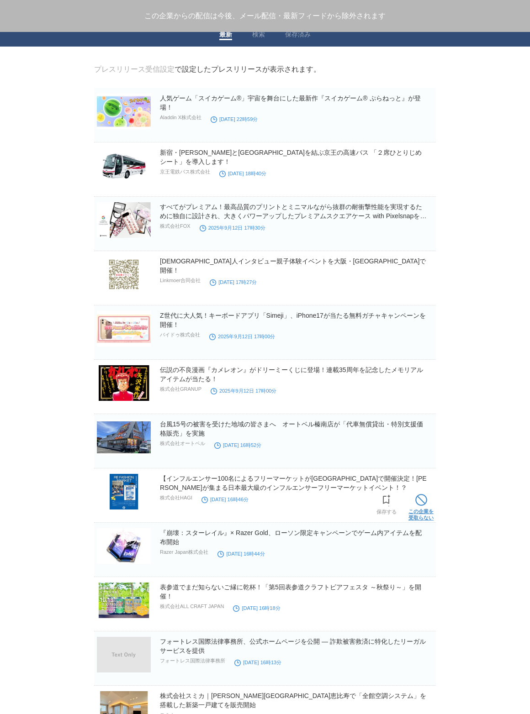
click at [420, 500] on span at bounding box center [421, 500] width 12 height 12
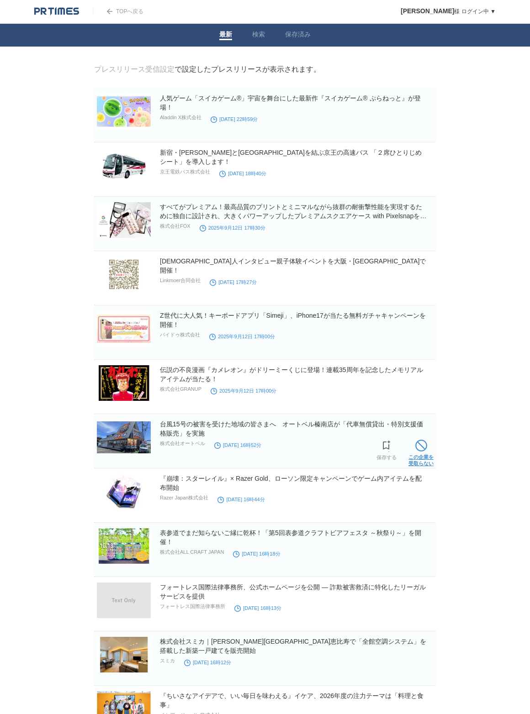
click at [421, 463] on link "この企業を 受取らない" at bounding box center [420, 452] width 25 height 29
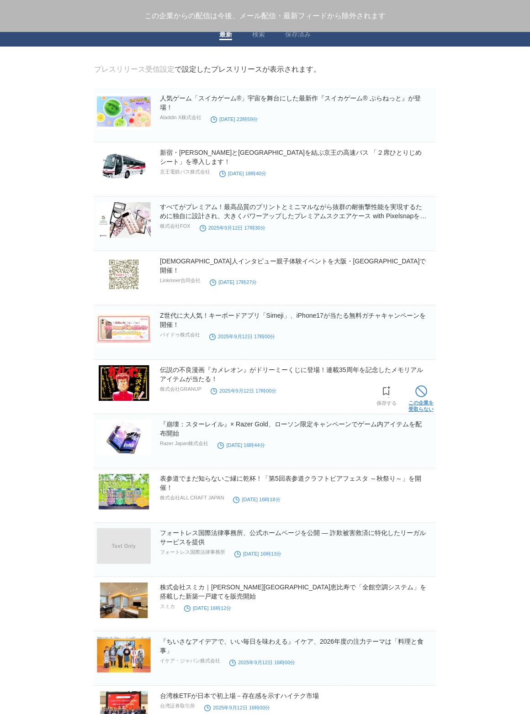
click at [419, 391] on span at bounding box center [421, 392] width 12 height 12
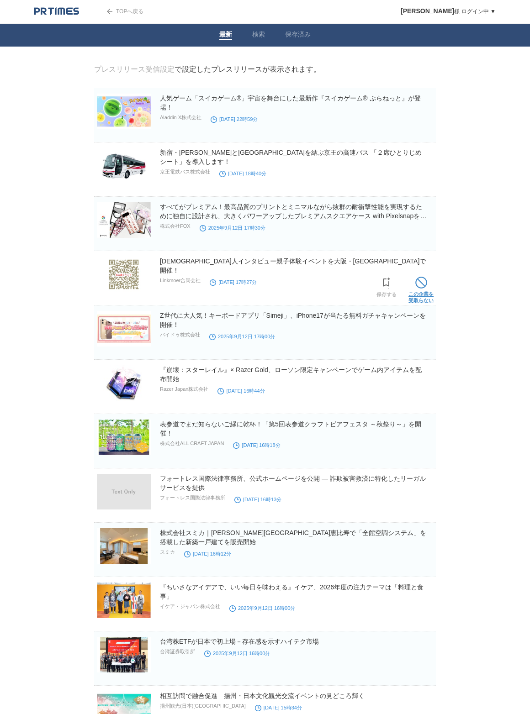
click at [423, 288] on span at bounding box center [421, 283] width 12 height 12
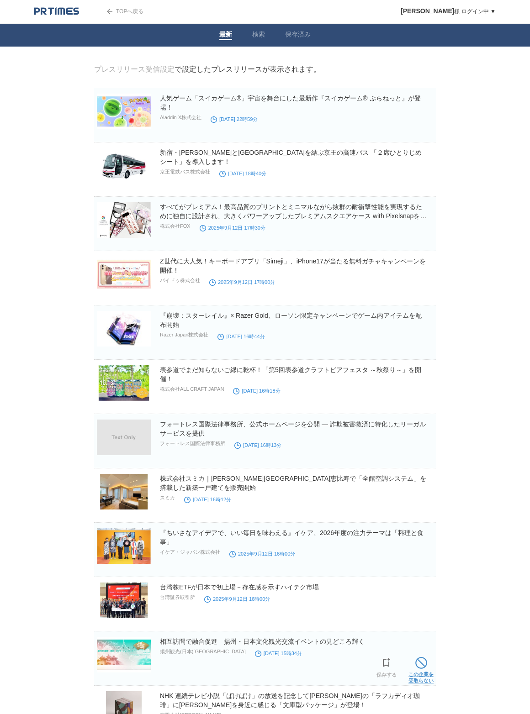
click at [422, 664] on span at bounding box center [421, 663] width 12 height 12
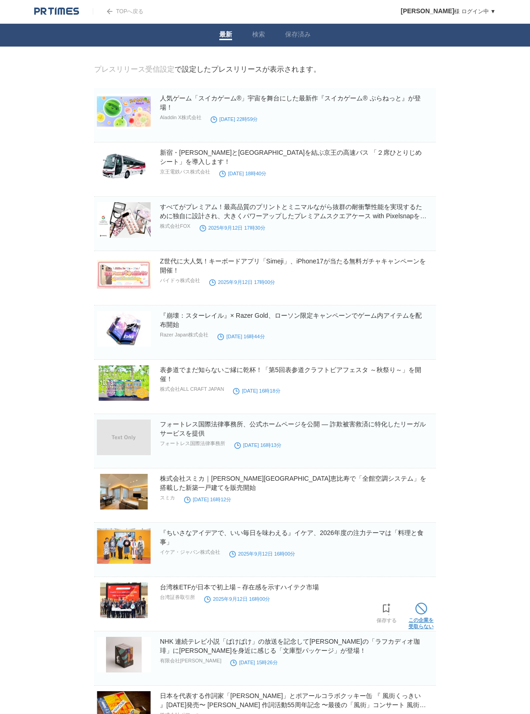
click at [424, 612] on span at bounding box center [421, 609] width 12 height 12
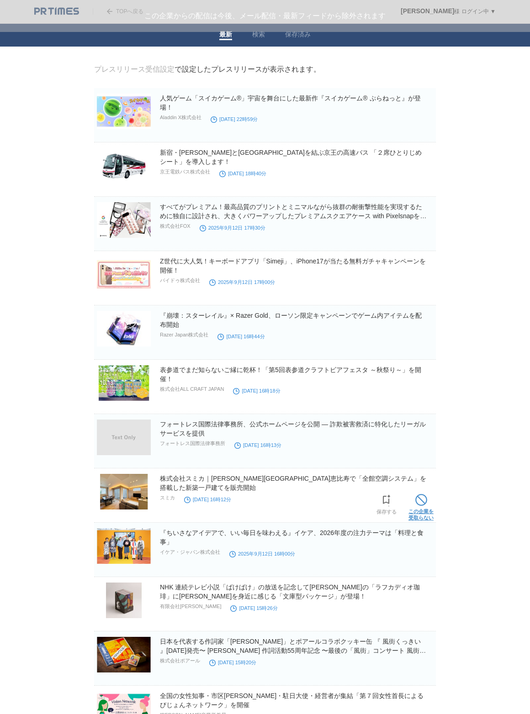
click at [418, 503] on span at bounding box center [421, 500] width 12 height 12
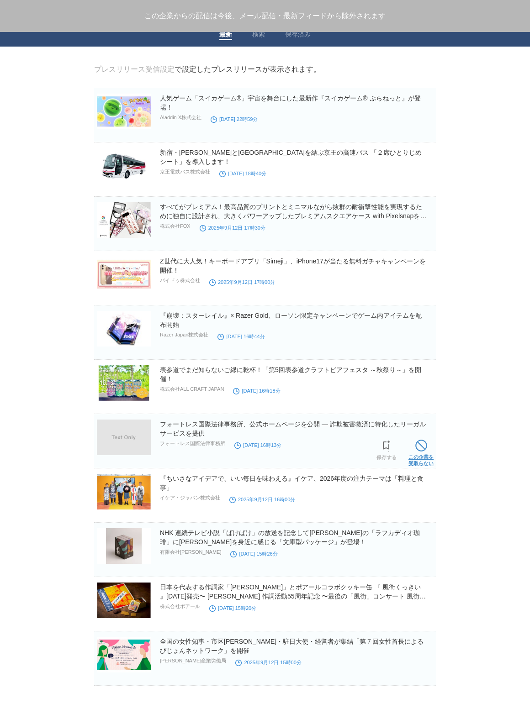
click at [425, 445] on span at bounding box center [421, 446] width 12 height 12
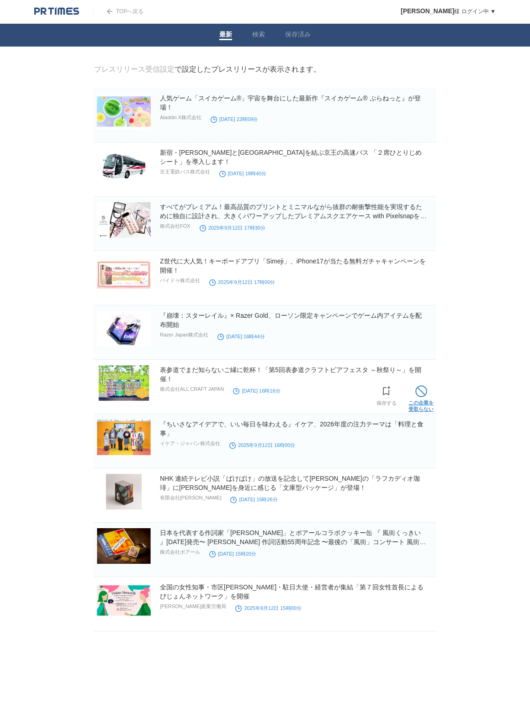
click at [420, 399] on link "この企業を 受取らない" at bounding box center [420, 397] width 25 height 29
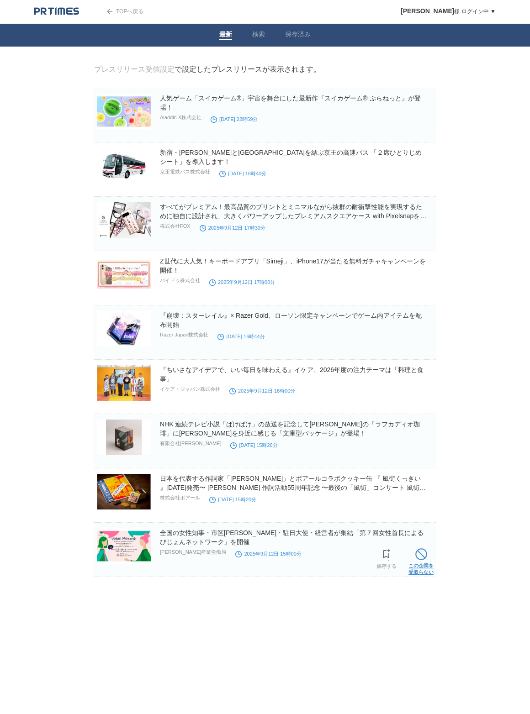
click at [418, 560] on span at bounding box center [421, 555] width 12 height 12
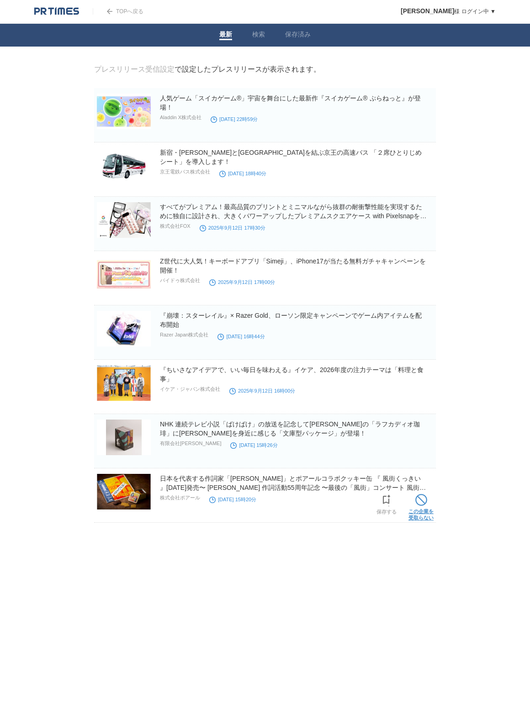
click at [423, 500] on span at bounding box center [421, 500] width 12 height 12
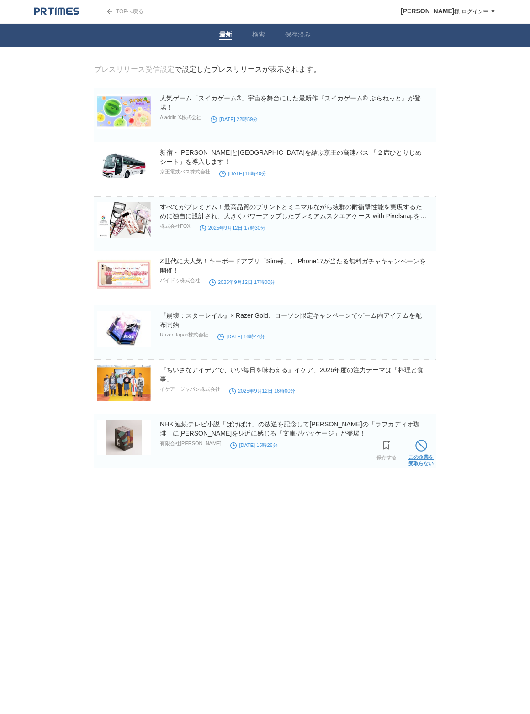
click at [420, 454] on link "この企業を 受取らない" at bounding box center [420, 452] width 25 height 29
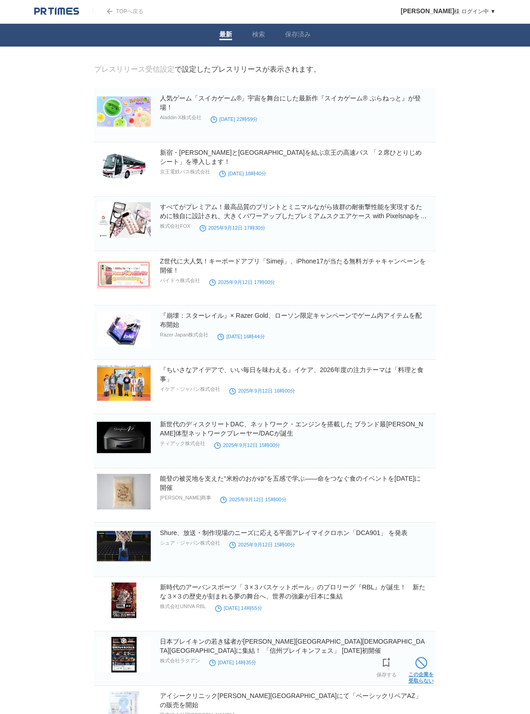
click at [424, 663] on span at bounding box center [421, 663] width 12 height 12
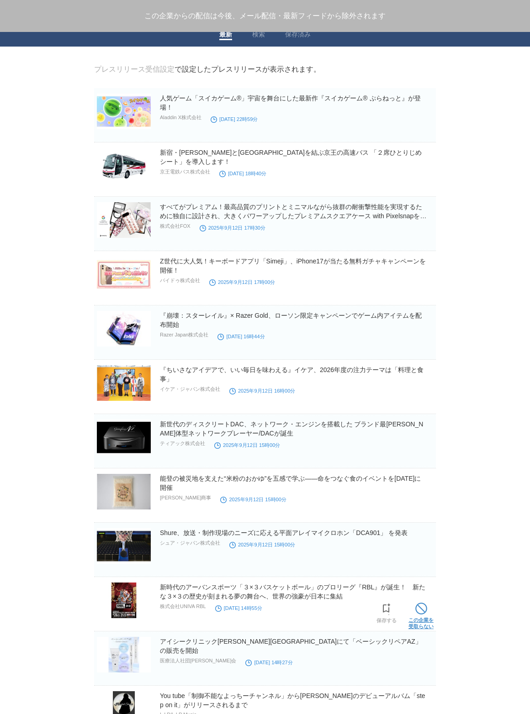
click at [428, 619] on link "この企業を 受取らない" at bounding box center [420, 615] width 25 height 29
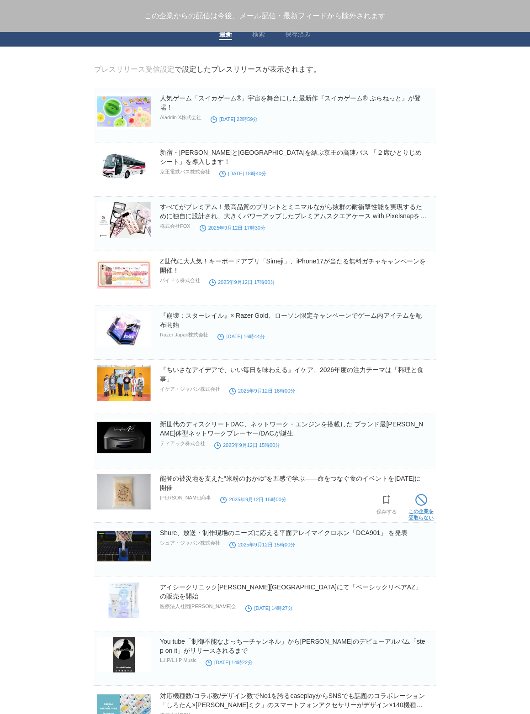
click at [421, 496] on span at bounding box center [421, 500] width 12 height 12
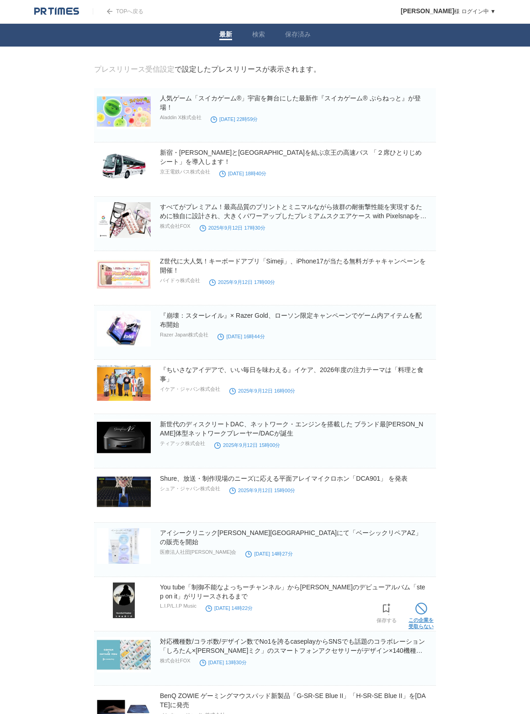
click at [424, 605] on span at bounding box center [421, 609] width 12 height 12
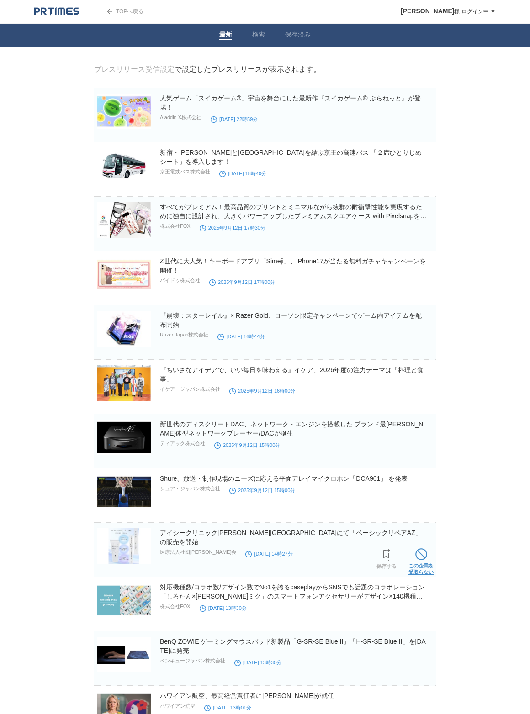
click at [423, 556] on span at bounding box center [421, 555] width 12 height 12
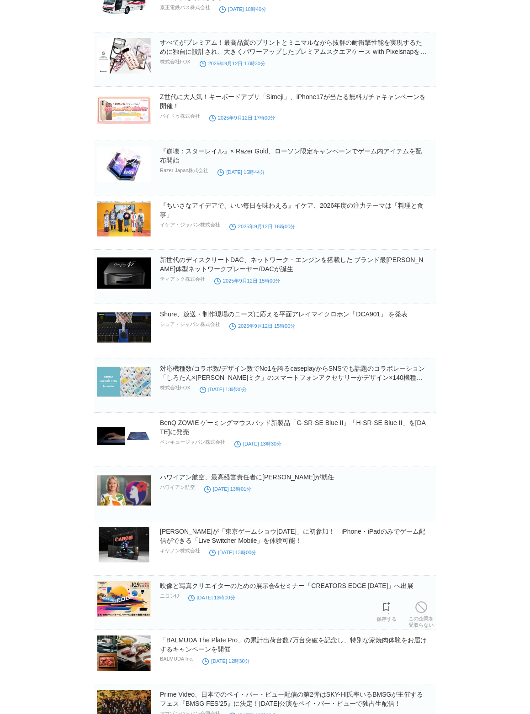
scroll to position [166, 0]
